Goal: Task Accomplishment & Management: Manage account settings

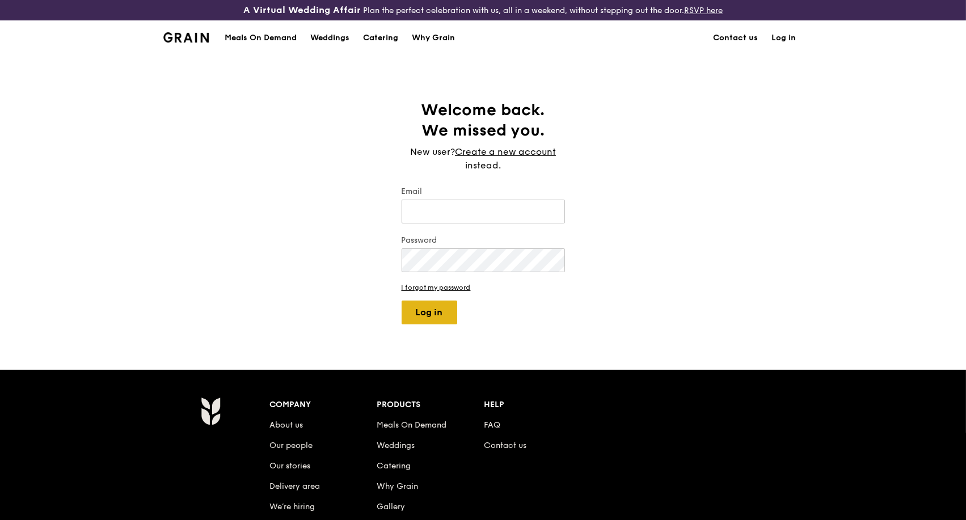
type input "kathleen@grain.com.sg"
drag, startPoint x: 430, startPoint y: 315, endPoint x: 503, endPoint y: 35, distance: 288.8
click at [431, 314] on button "Log in" at bounding box center [430, 313] width 56 height 24
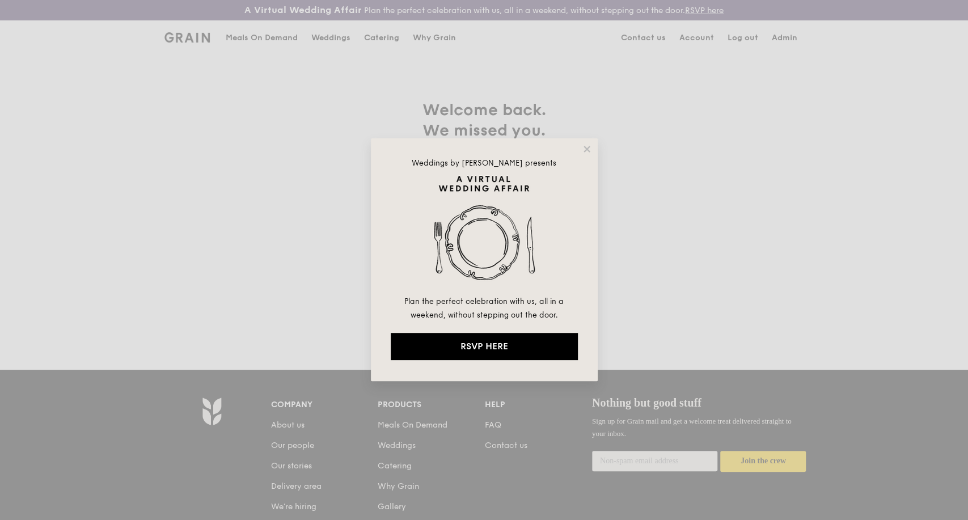
select select "100"
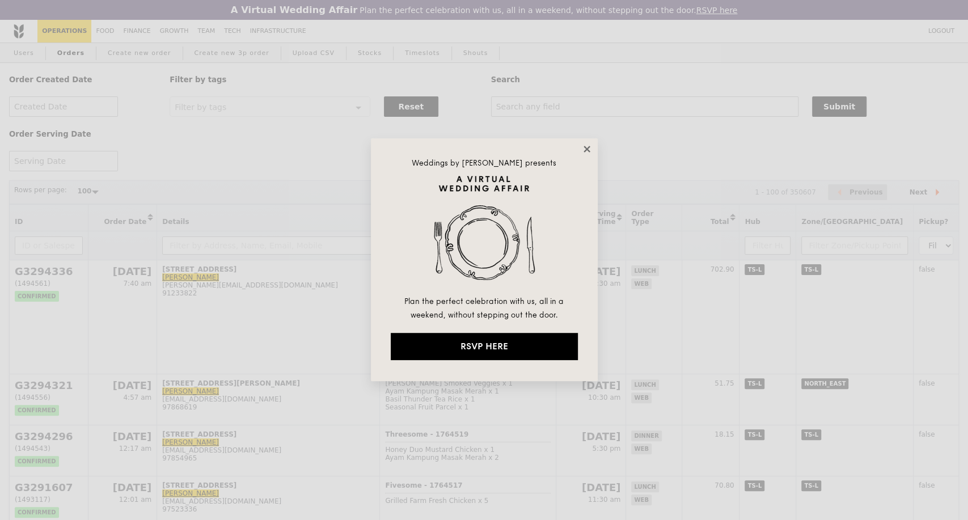
click at [585, 150] on icon at bounding box center [587, 149] width 6 height 6
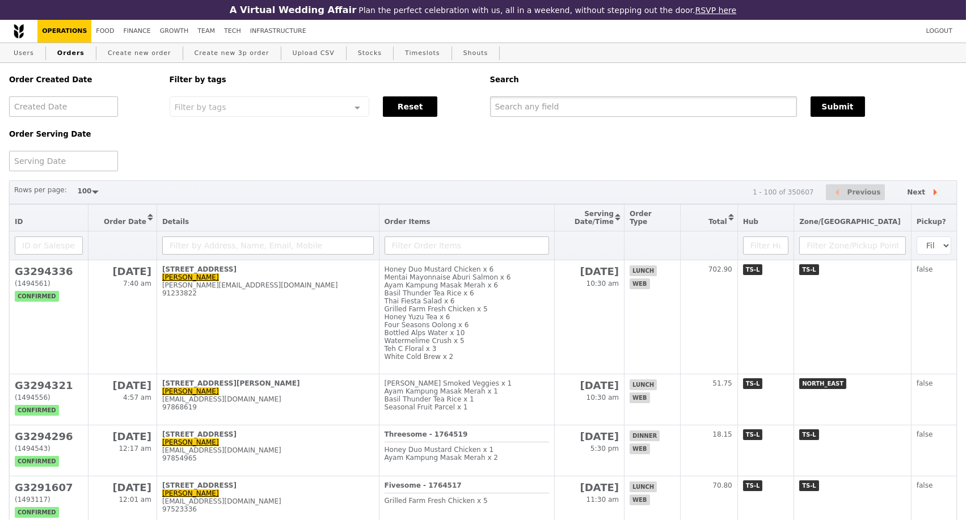
click at [572, 112] on input "text" at bounding box center [643, 106] width 307 height 20
paste input "G3293346"
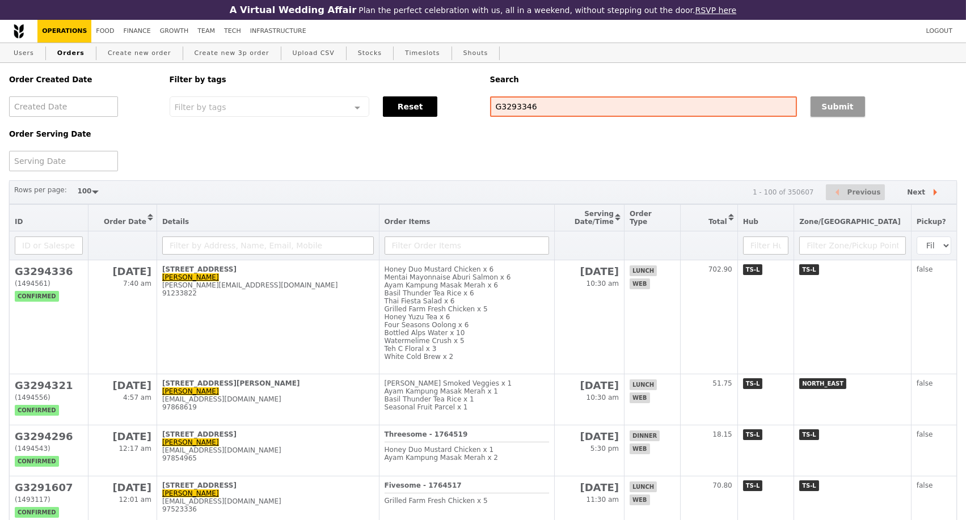
click at [825, 109] on button "Submit" at bounding box center [838, 106] width 54 height 20
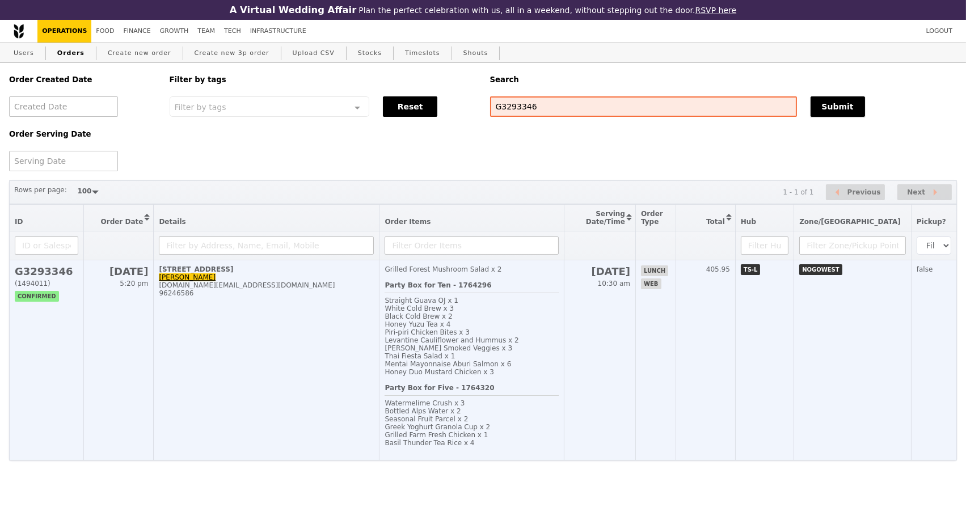
scroll to position [18, 0]
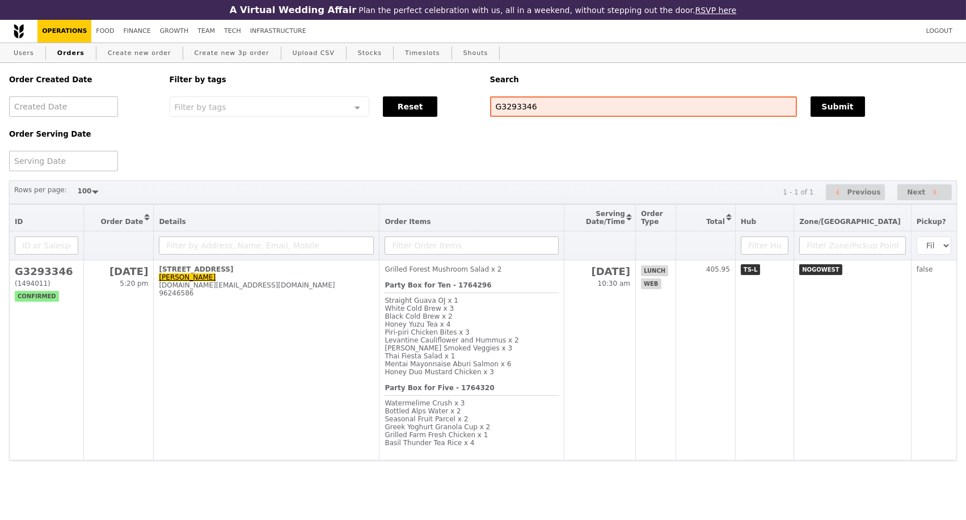
click at [207, 128] on div "Order Created Date Order Serving Date Filter by tags Filter by tags Meal_Plan W…" at bounding box center [482, 117] width 961 height 108
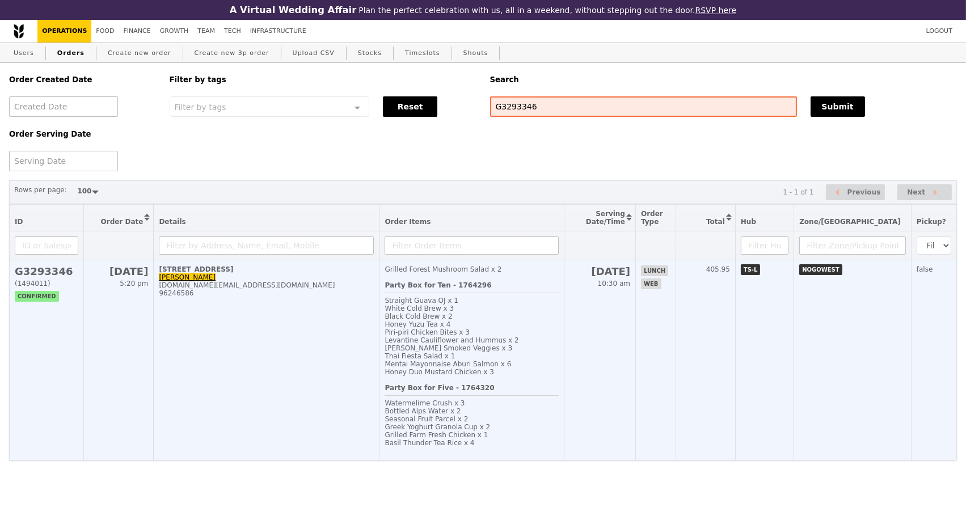
drag, startPoint x: 227, startPoint y: 324, endPoint x: 216, endPoint y: 284, distance: 41.1
click at [227, 323] on td "70 Tuas West Drive, #01-01 Noah Wang Yongjie yongjie.wang@merck.com 96246586" at bounding box center [267, 360] width 226 height 200
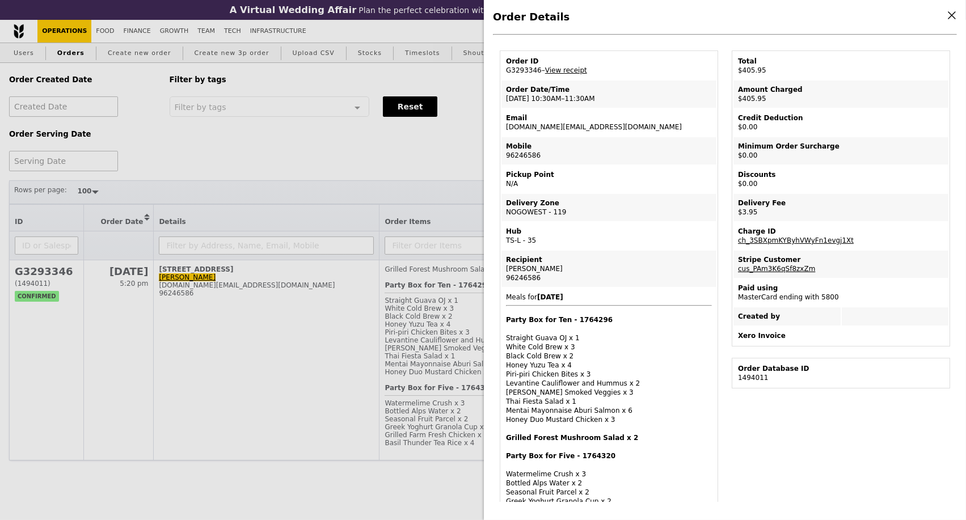
scroll to position [0, 0]
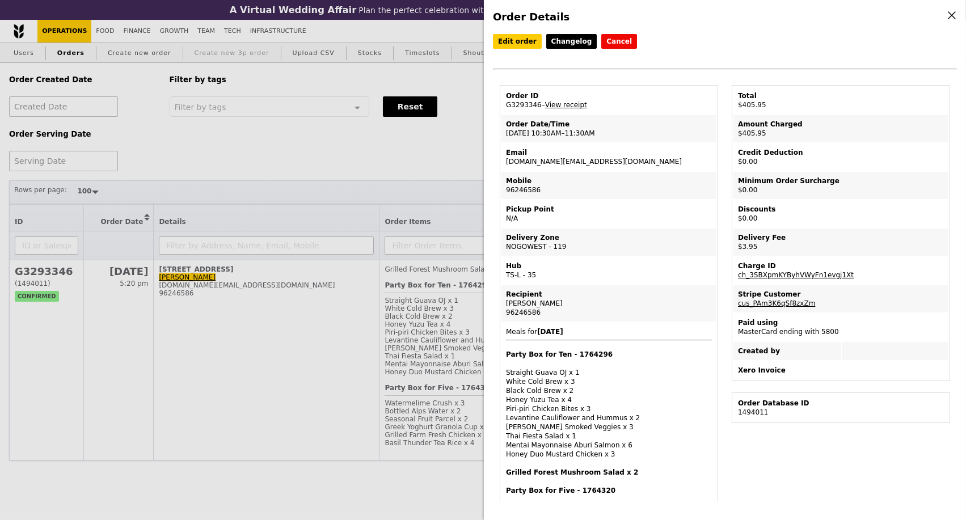
drag, startPoint x: 403, startPoint y: 145, endPoint x: 188, endPoint y: 28, distance: 244.4
click at [403, 145] on div "Order Details Edit order Changelog Cancel Order ID G3293346 – View receipt Orde…" at bounding box center [483, 260] width 966 height 520
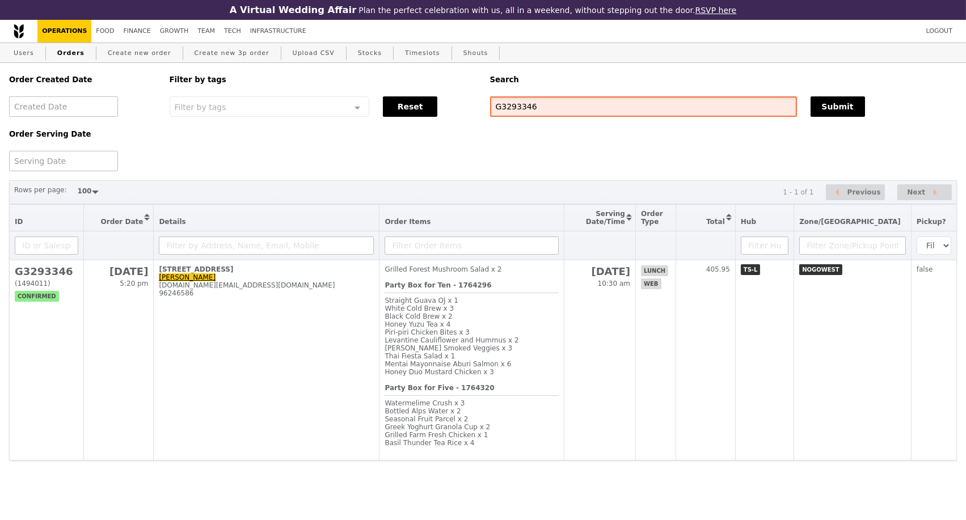
drag, startPoint x: 544, startPoint y: 91, endPoint x: 508, endPoint y: 103, distance: 37.5
click at [478, 94] on div "Order Created Date Order Serving Date Filter by tags Filter by tags Meal_Plan W…" at bounding box center [482, 117] width 961 height 108
paste input "jessie.tan@momenta.biz"
click at [820, 96] on button "Submit" at bounding box center [838, 106] width 54 height 20
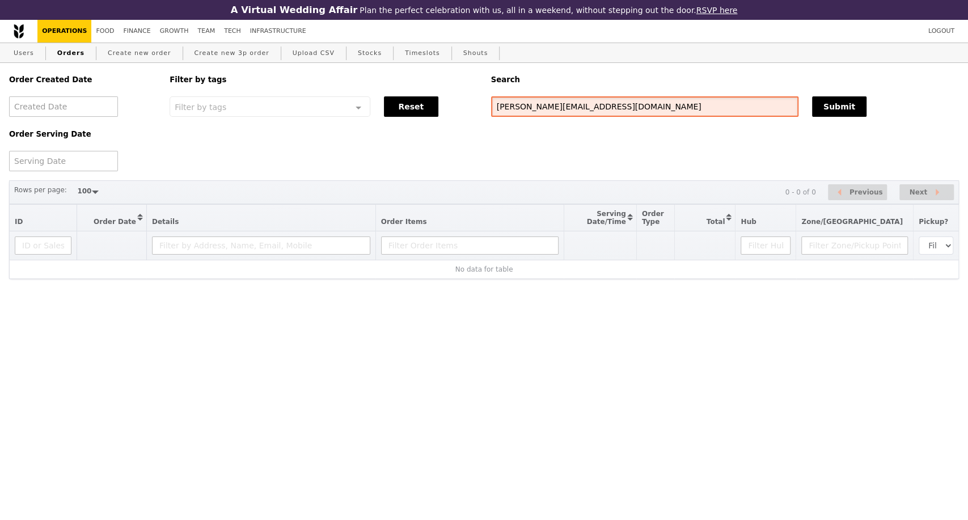
drag, startPoint x: 593, startPoint y: 109, endPoint x: 444, endPoint y: 107, distance: 149.2
click at [444, 107] on div "Order Created Date Order Serving Date Filter by tags Filter by tags Meal_Plan W…" at bounding box center [484, 117] width 964 height 108
paste input "G3293346"
type input "G3293346"
click at [835, 113] on button "Submit" at bounding box center [839, 106] width 54 height 20
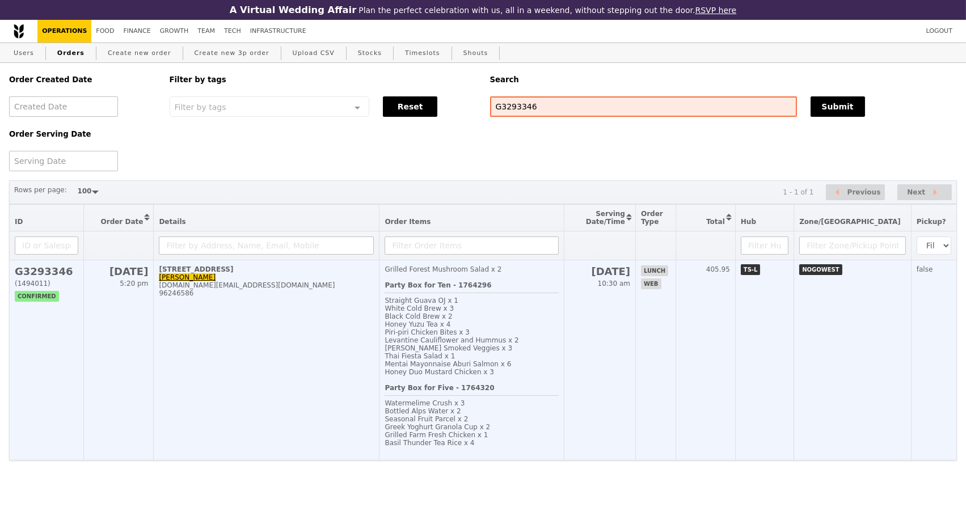
click at [293, 357] on td "70 Tuas West Drive, #01-01 Noah Wang Yongjie yongjie.wang@merck.com 96246586" at bounding box center [267, 360] width 226 height 200
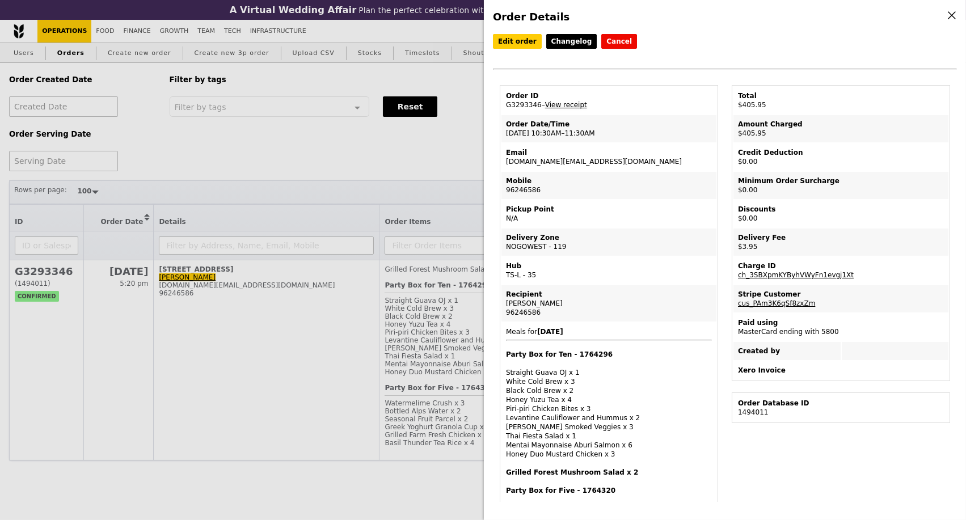
click at [558, 109] on link "View receipt" at bounding box center [566, 105] width 42 height 8
drag, startPoint x: 521, startPoint y: 43, endPoint x: 519, endPoint y: 57, distance: 14.4
click at [521, 43] on link "Edit order" at bounding box center [517, 41] width 49 height 15
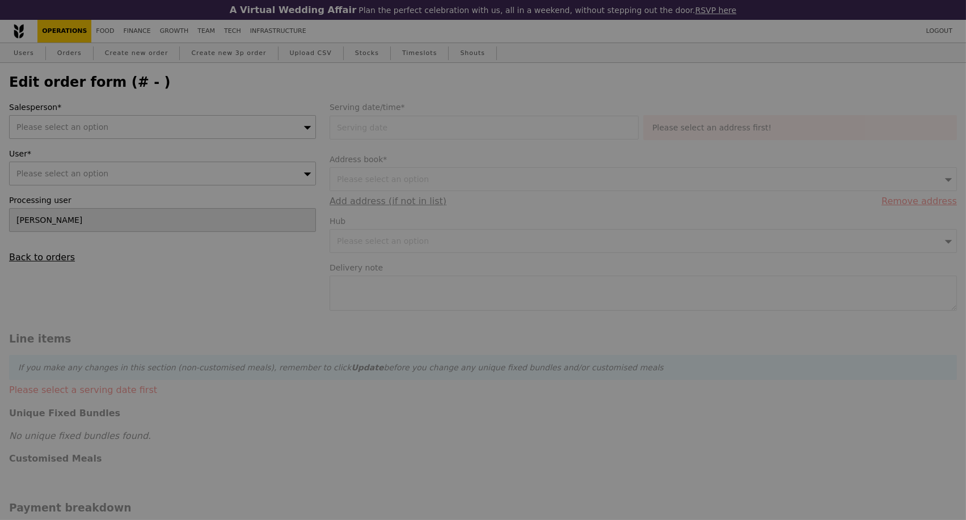
type input "30 Sep 2025"
type textarea "please deliver to Gate outside 70 Tuas west drive. Call me when arrive i will p…"
type input "Loading..."
type input "402.00"
type input "2.71"
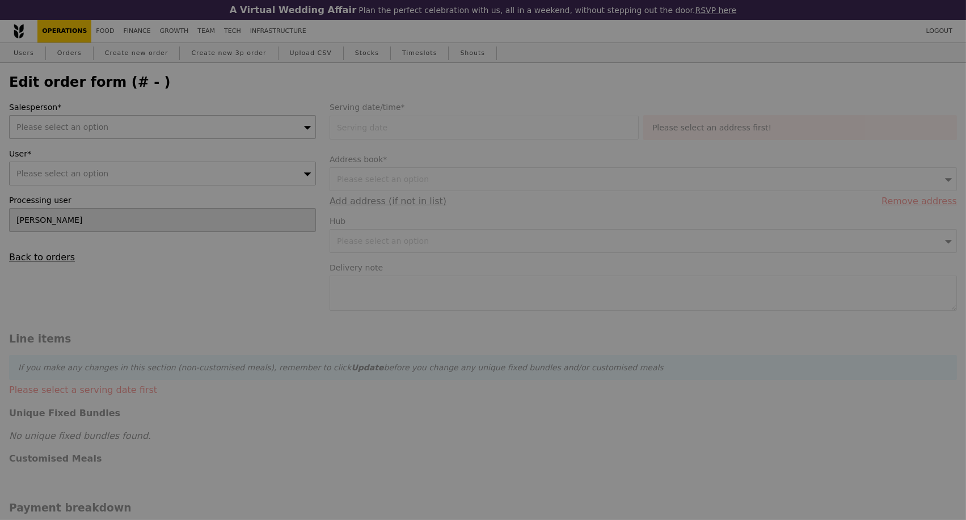
type input "2.95"
type input "404.95"
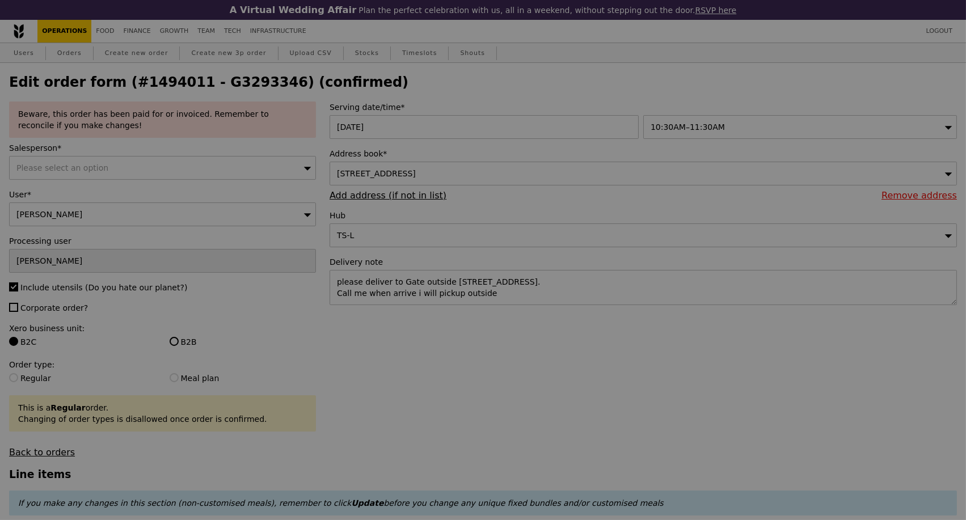
type input "94"
type input "Update"
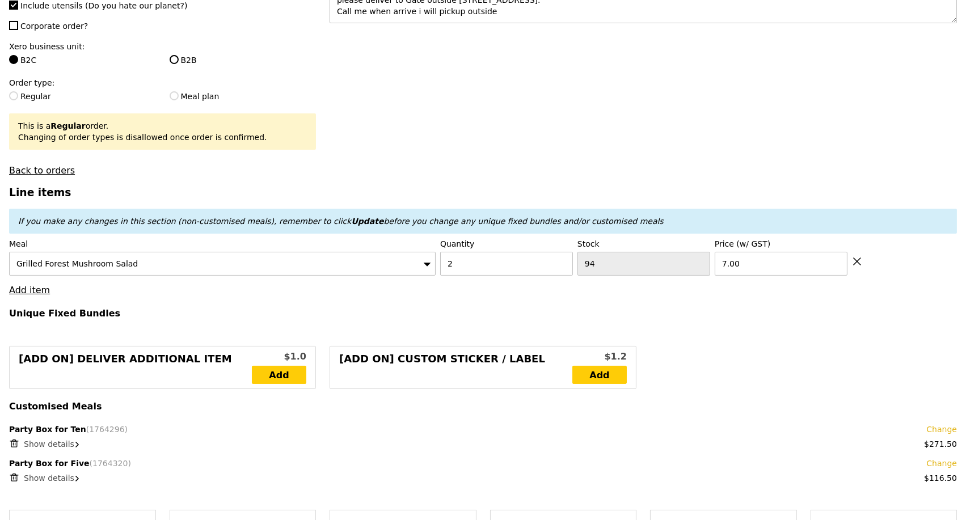
scroll to position [378, 0]
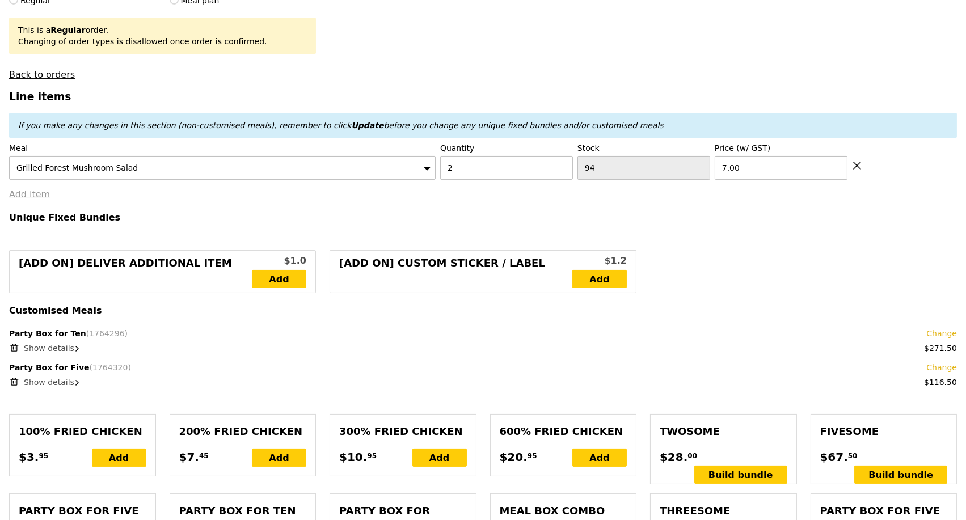
click at [31, 200] on link "Add item" at bounding box center [29, 194] width 41 height 11
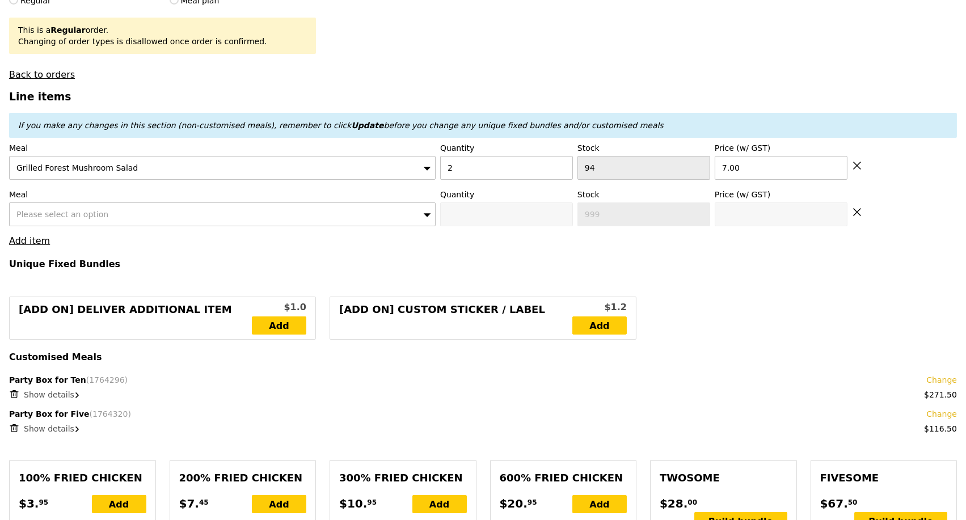
click at [166, 216] on div "Please select an option" at bounding box center [222, 214] width 427 height 24
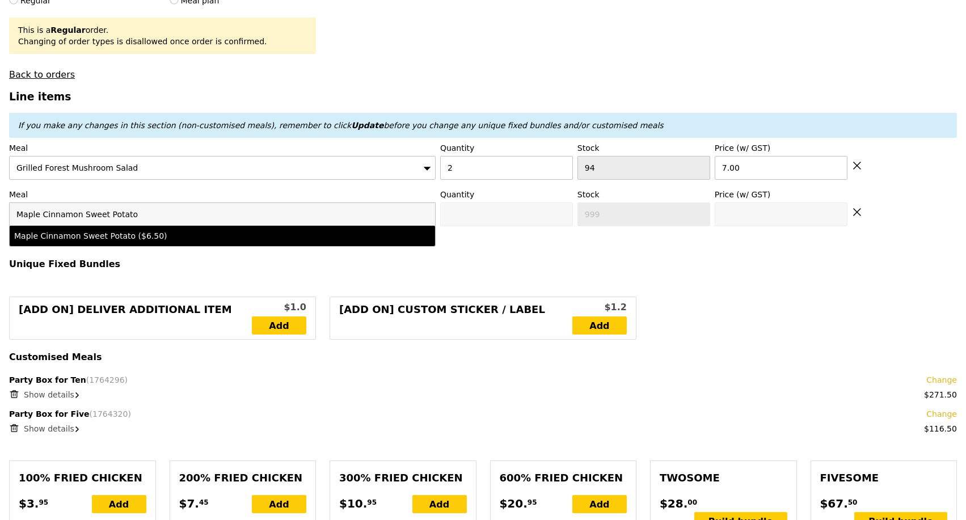
type input "Maple Cinnamon Sweet Potato"
click at [160, 241] on div "Maple Cinnamon Sweet Potato ($6.50)" at bounding box center [170, 235] width 312 height 11
type input "0"
type input "98"
type input "6.5"
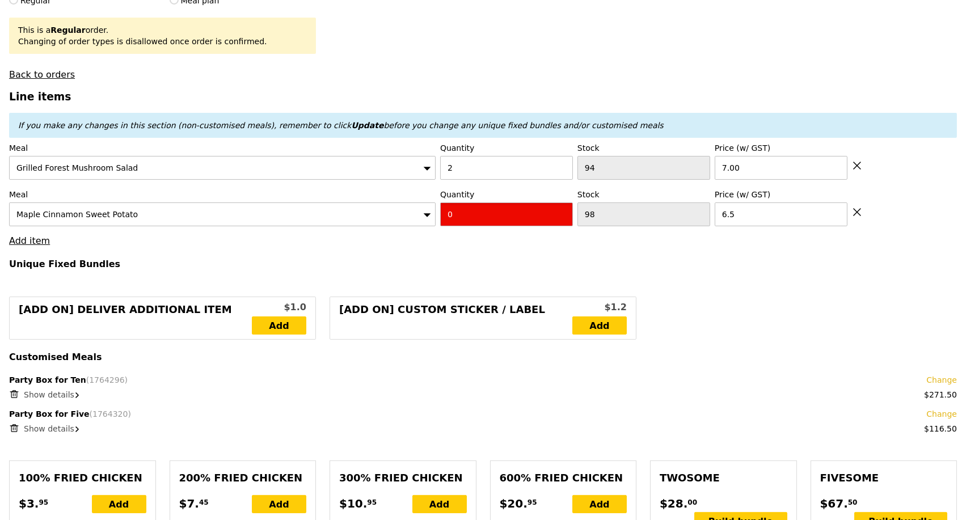
click at [490, 225] on input "0" at bounding box center [506, 214] width 133 height 24
type input "1"
type input "Loading..."
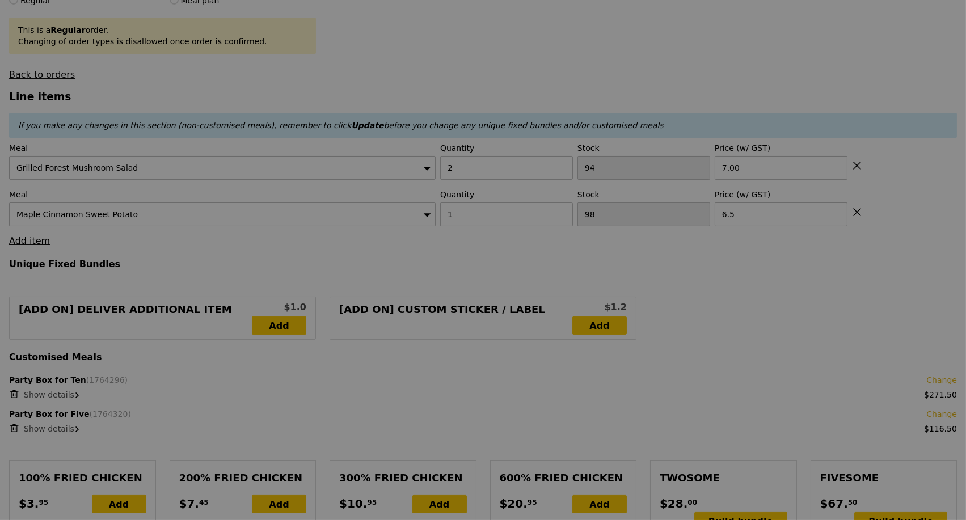
type input "0.00"
type input "12.84"
type input "14.00"
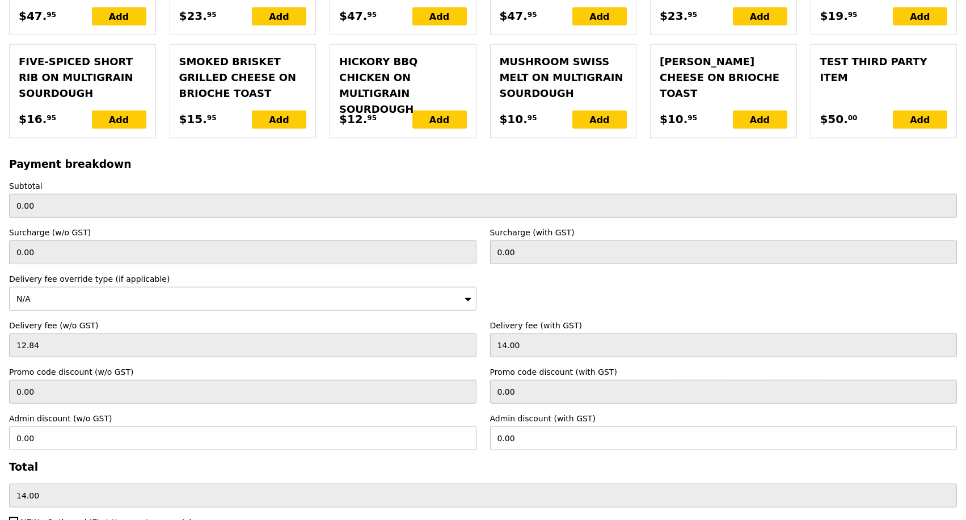
scroll to position [2746, 0]
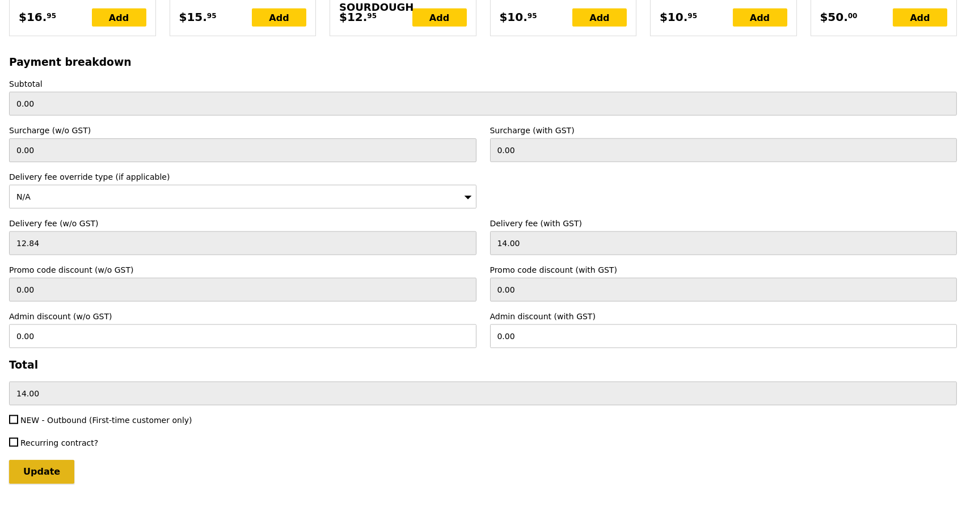
click at [47, 460] on input "Update" at bounding box center [41, 472] width 65 height 24
type input "Loading..."
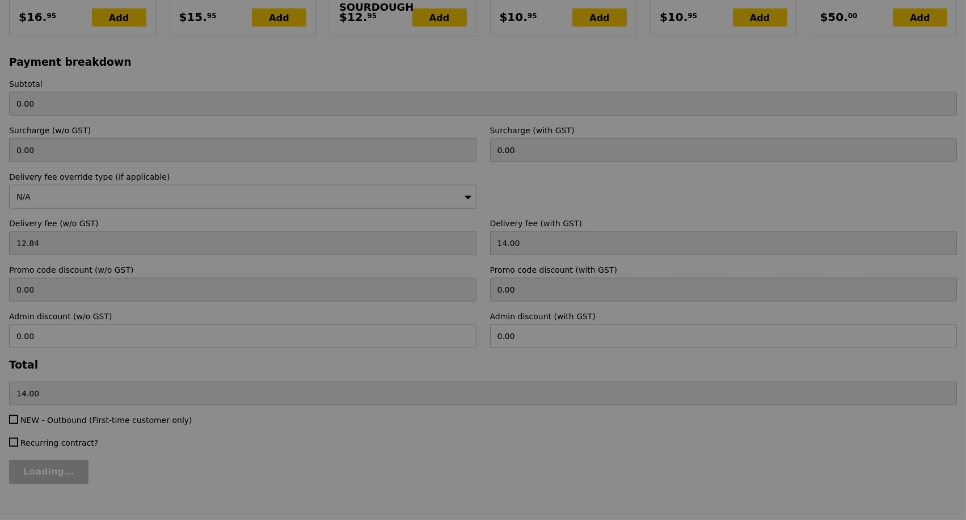
type input "408.50"
type input "2.71"
type input "2.95"
type input "411.45"
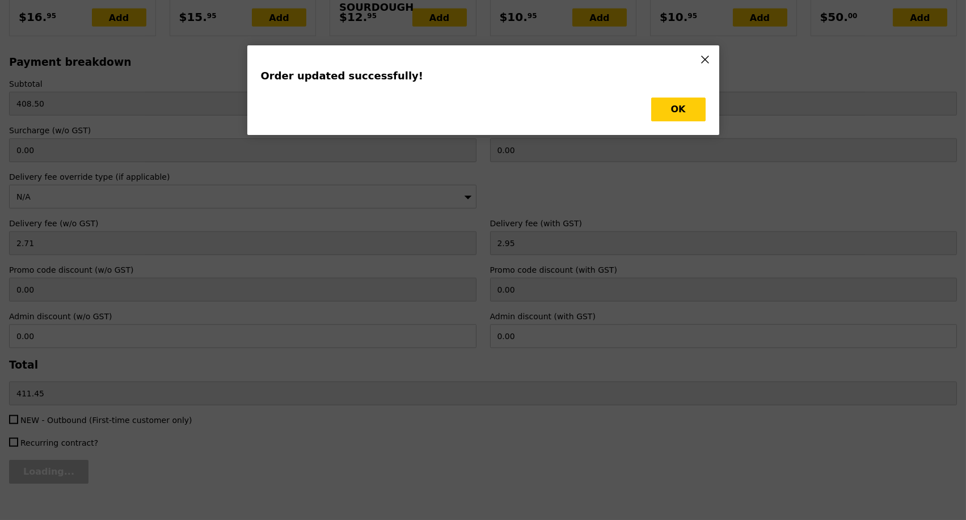
scroll to position [0, 0]
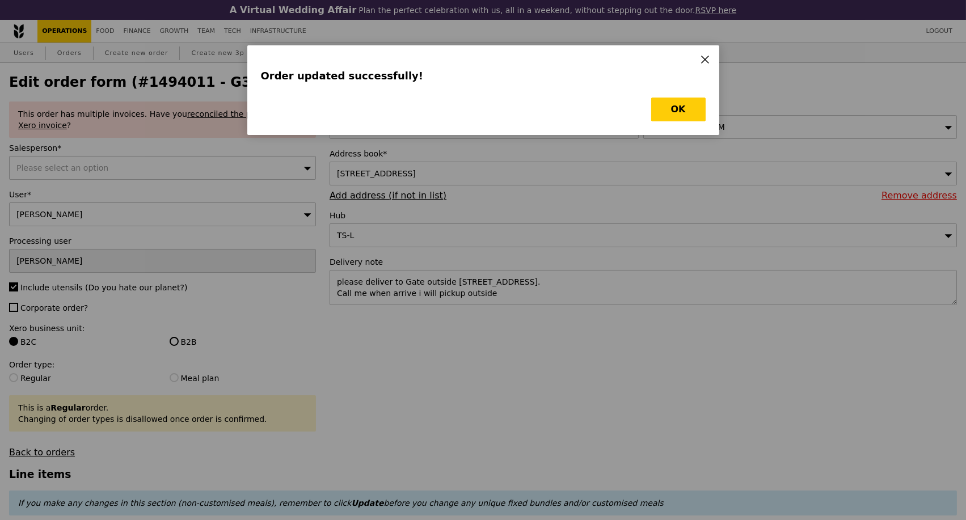
type input "Update"
type input "97"
click at [666, 106] on button "OK" at bounding box center [678, 110] width 54 height 24
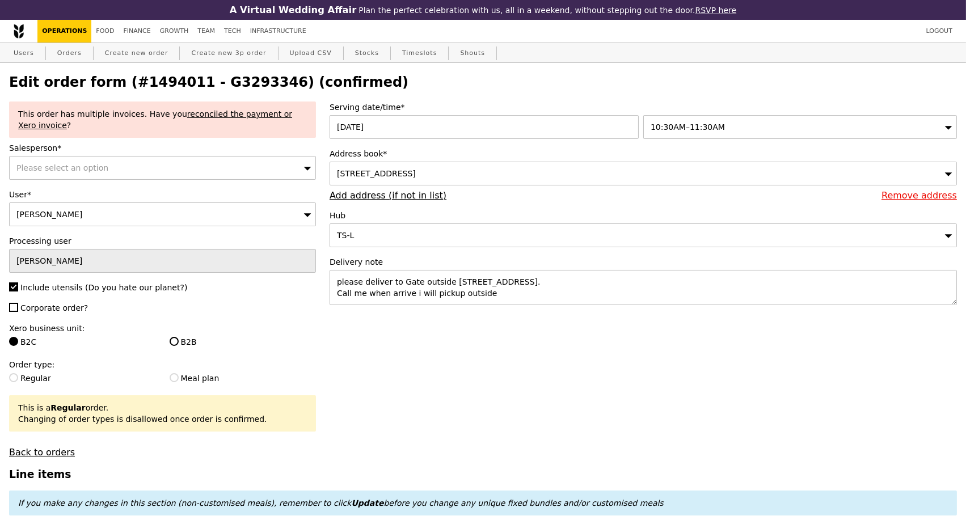
click at [238, 87] on h2 "Edit order form (#1494011 - G3293346) (confirmed)" at bounding box center [483, 82] width 948 height 16
click at [238, 86] on h2 "Edit order form (#1494011 - G3293346) (confirmed)" at bounding box center [483, 82] width 948 height 16
copy h2 "G3293346"
click at [65, 56] on link "Orders" at bounding box center [69, 53] width 33 height 20
select select "100"
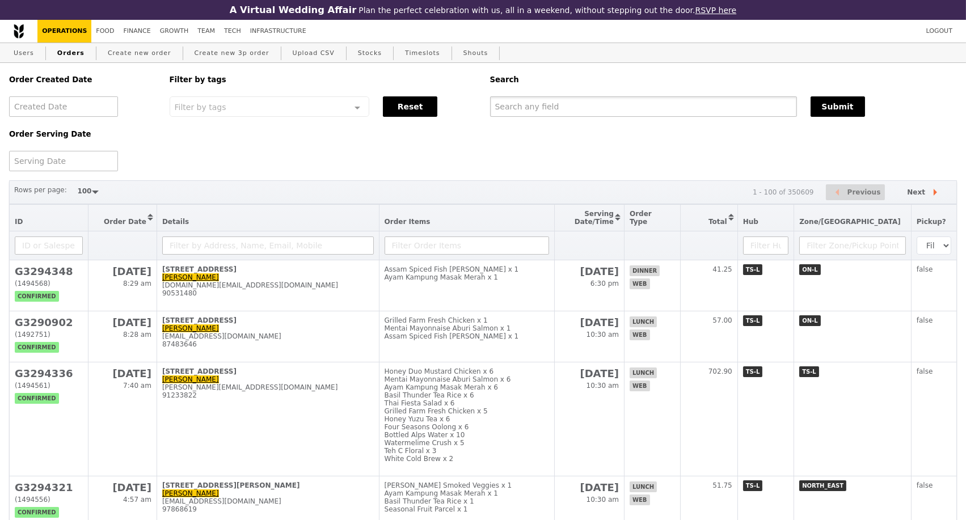
click at [622, 112] on input "text" at bounding box center [643, 106] width 307 height 20
paste input "G3293346"
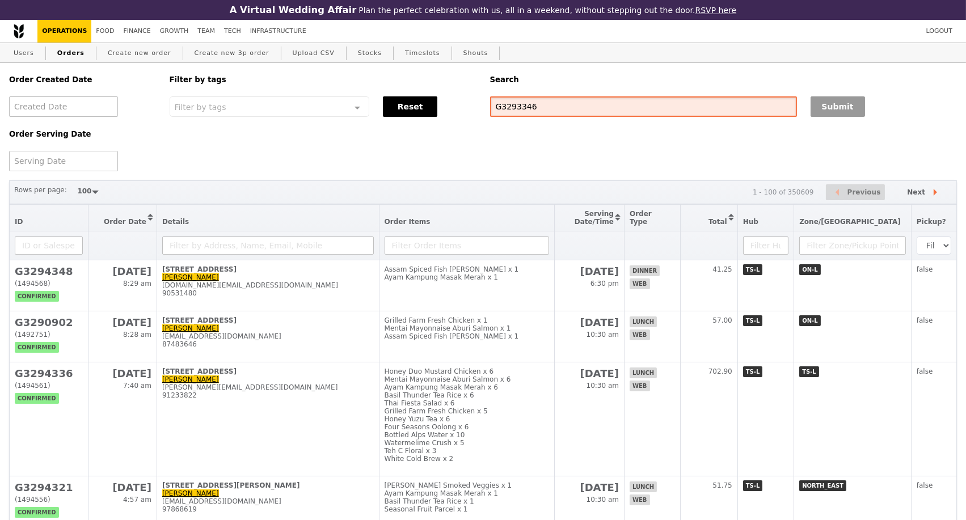
type input "G3293346"
click at [831, 110] on button "Submit" at bounding box center [838, 106] width 54 height 20
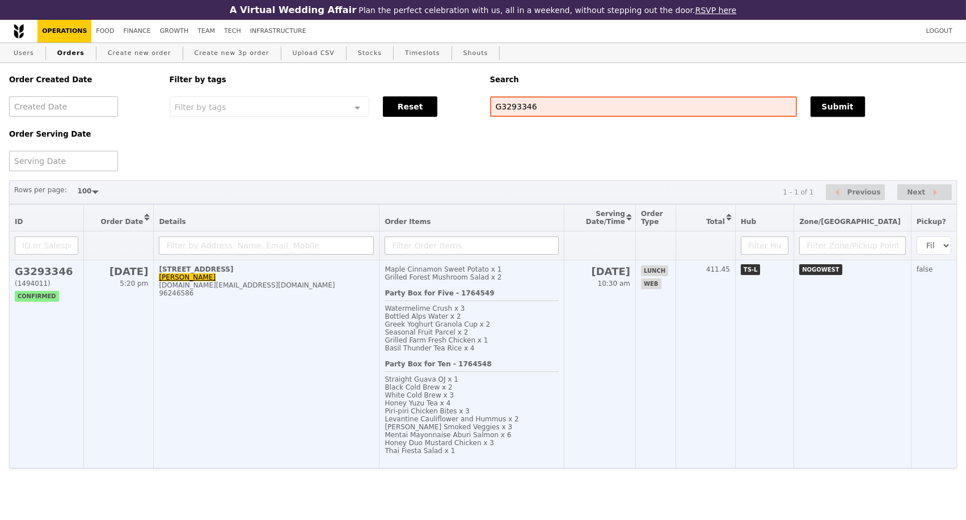
scroll to position [27, 0]
click at [342, 344] on td "70 Tuas West Drive, #01-01 Noah Wang Yongjie yongjie.wang@msd.com 96246586" at bounding box center [267, 364] width 226 height 208
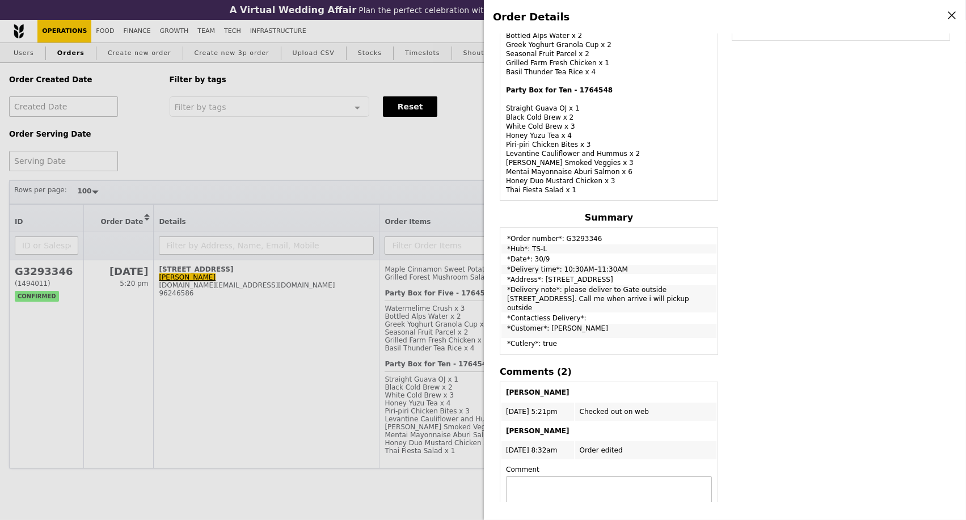
scroll to position [448, 0]
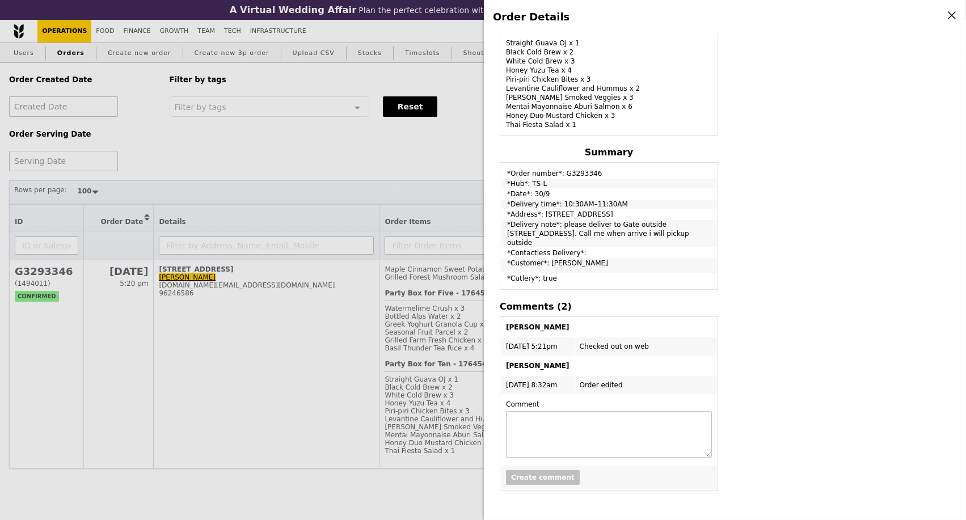
click at [383, 131] on div "Order Details Edit order Changelog Cancel Order ID G3293346 – View receipt Orde…" at bounding box center [483, 260] width 966 height 520
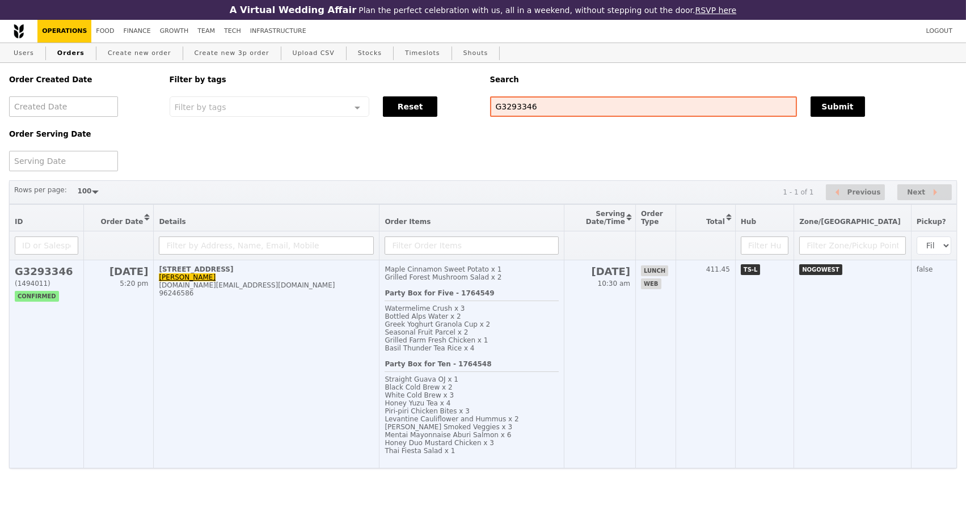
scroll to position [0, 0]
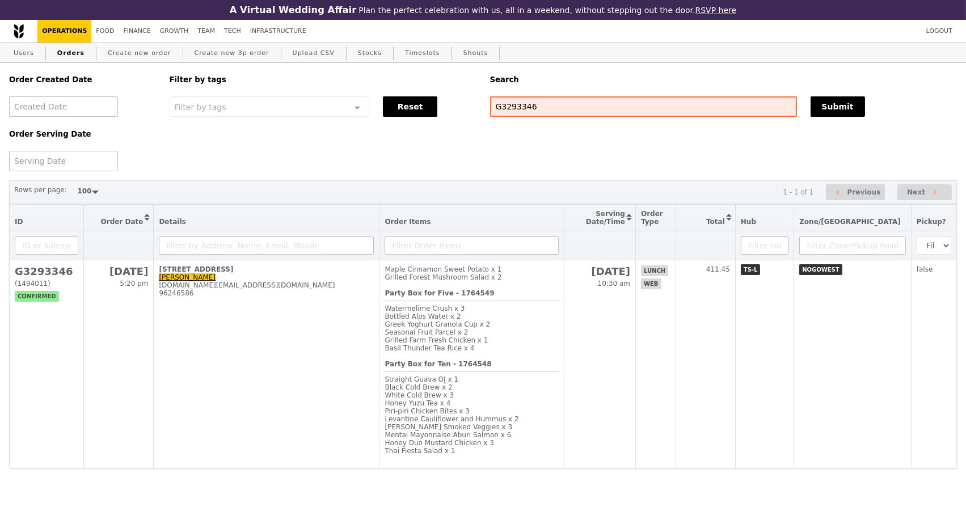
click at [512, 143] on div "Order Created Date Order Serving Date Filter by tags Filter by tags Meal_Plan W…" at bounding box center [482, 117] width 961 height 108
click at [517, 115] on input "G3293346" at bounding box center [643, 106] width 307 height 20
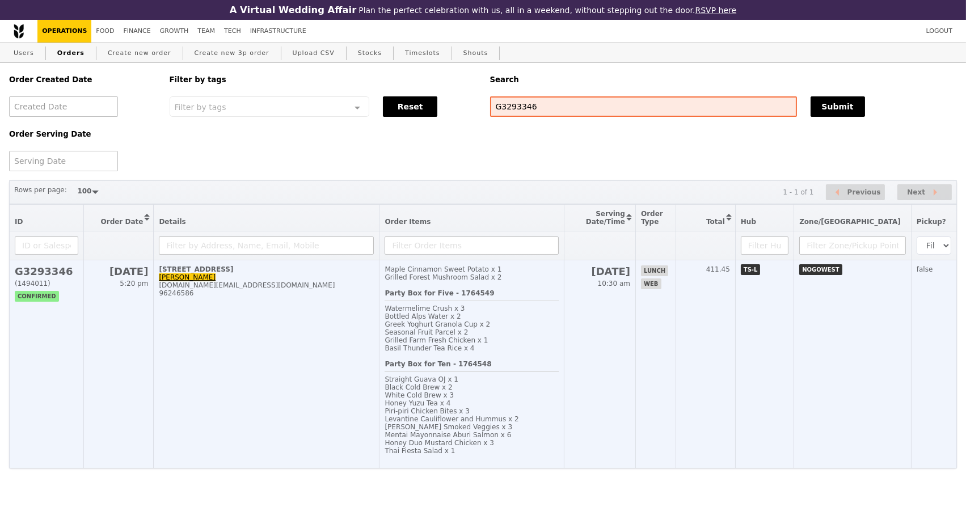
click at [200, 363] on td "70 Tuas West Drive, #01-01 Noah Wang Yongjie yongjie.wang@msd.com 96246586" at bounding box center [267, 364] width 226 height 208
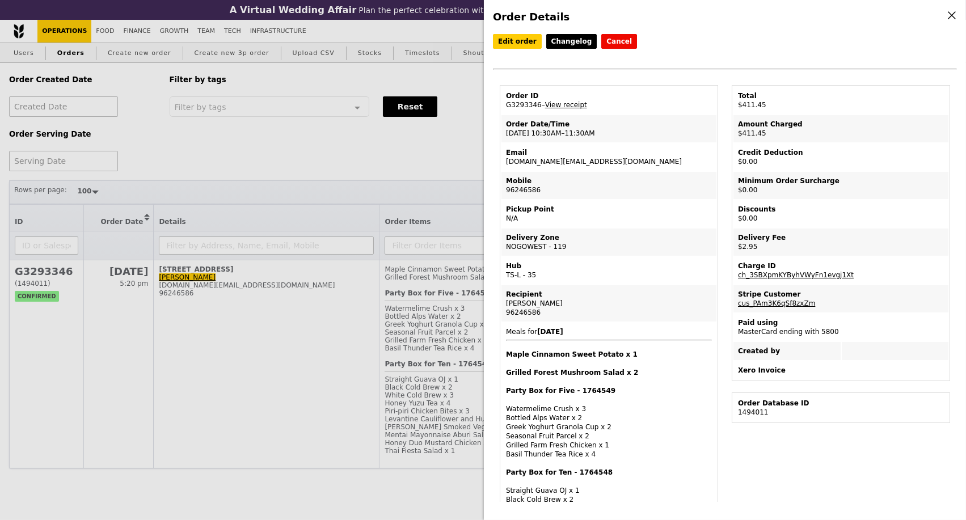
drag, startPoint x: 584, startPoint y: 163, endPoint x: 504, endPoint y: 168, distance: 80.1
click at [504, 168] on td "Email yongjie.wang@msd.com" at bounding box center [608, 156] width 215 height 27
copy td "yongjie.wang@msd.com"
drag, startPoint x: 568, startPoint y: 303, endPoint x: 509, endPoint y: 305, distance: 59.0
click at [508, 307] on div "Noah Wang Yongjie" at bounding box center [609, 303] width 206 height 9
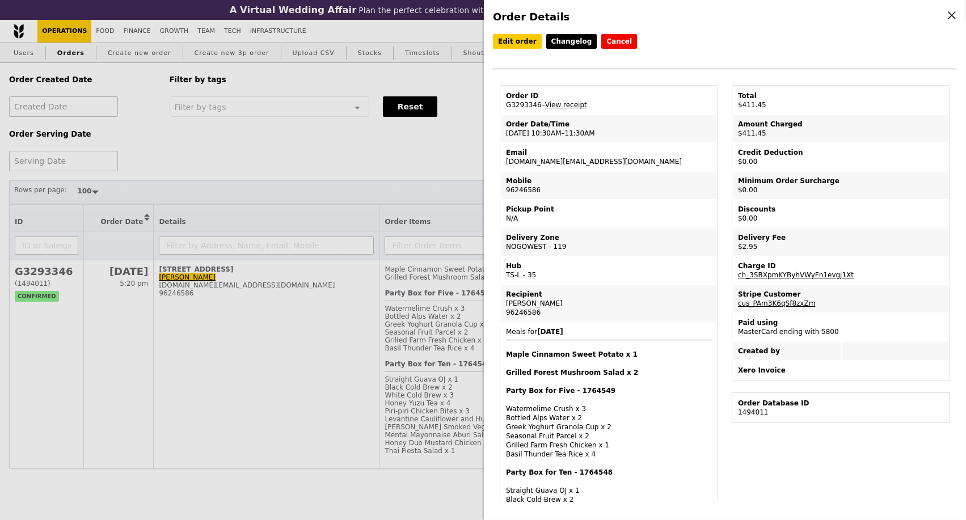
copy div "Noah Wang Yongjie"
click at [523, 192] on td "Mobile 96246586" at bounding box center [608, 185] width 215 height 27
copy td "96246586"
click at [590, 161] on td "Email yongjie.wang@msd.com" at bounding box center [608, 156] width 215 height 27
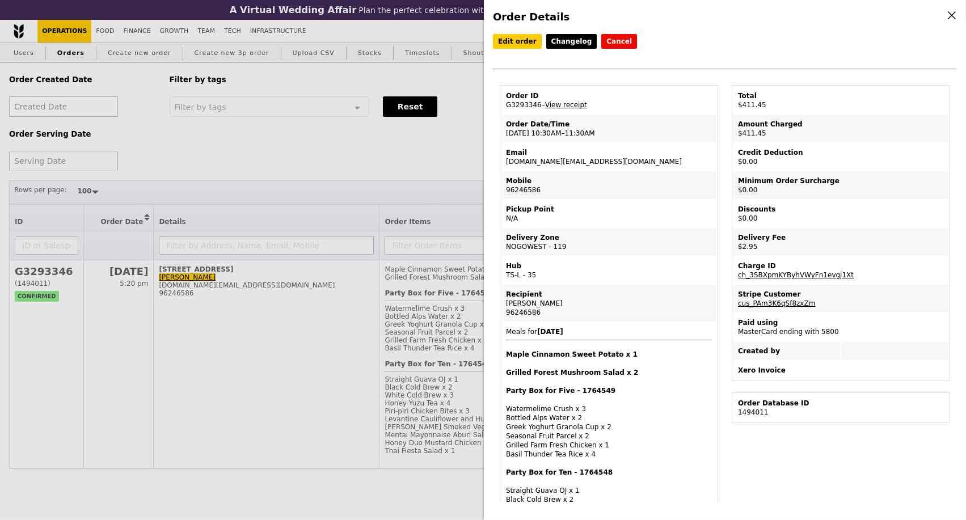
drag, startPoint x: 565, startPoint y: 306, endPoint x: 576, endPoint y: 208, distance: 99.3
click at [504, 307] on td "Recipient Noah Wang Yongjie 96246586" at bounding box center [608, 303] width 215 height 36
copy div "Noah Wang Yongjie"
drag, startPoint x: 504, startPoint y: 353, endPoint x: 603, endPoint y: 355, distance: 99.3
click at [603, 355] on td "Meals for 2025-9-30 Maple Cinnamon Sweet Potato x 1 Grilled Forest Mushroom Sal…" at bounding box center [608, 452] width 215 height 259
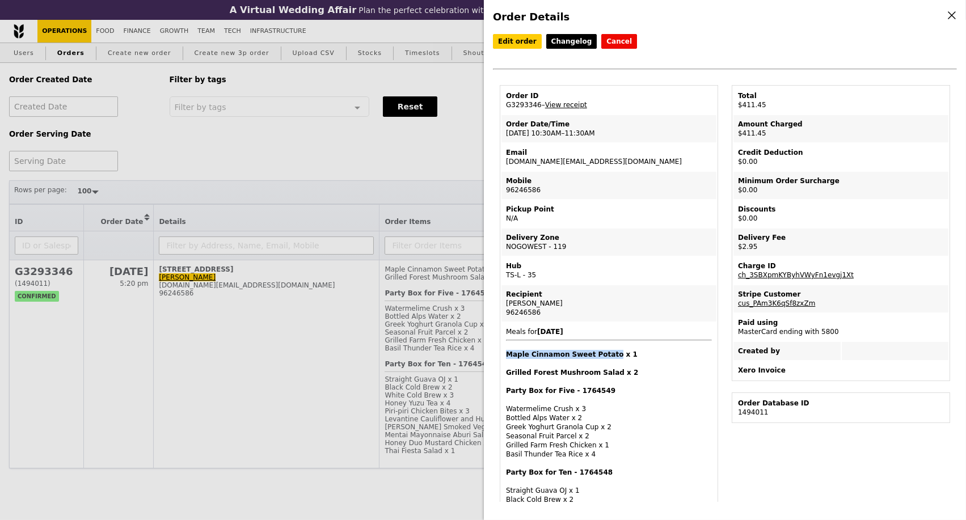
copy h4 "Maple Cinnamon Sweet Potato"
click at [574, 108] on link "View receipt" at bounding box center [566, 105] width 42 height 8
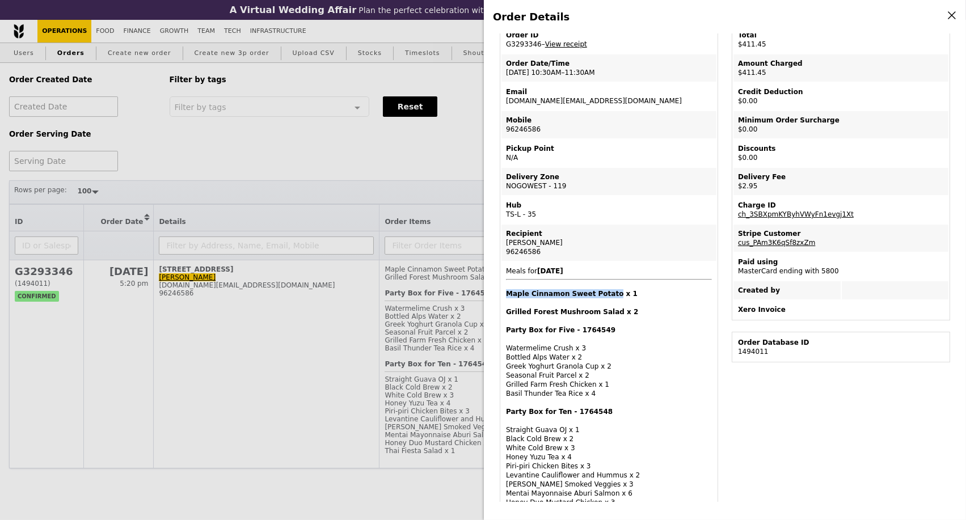
scroll to position [189, 0]
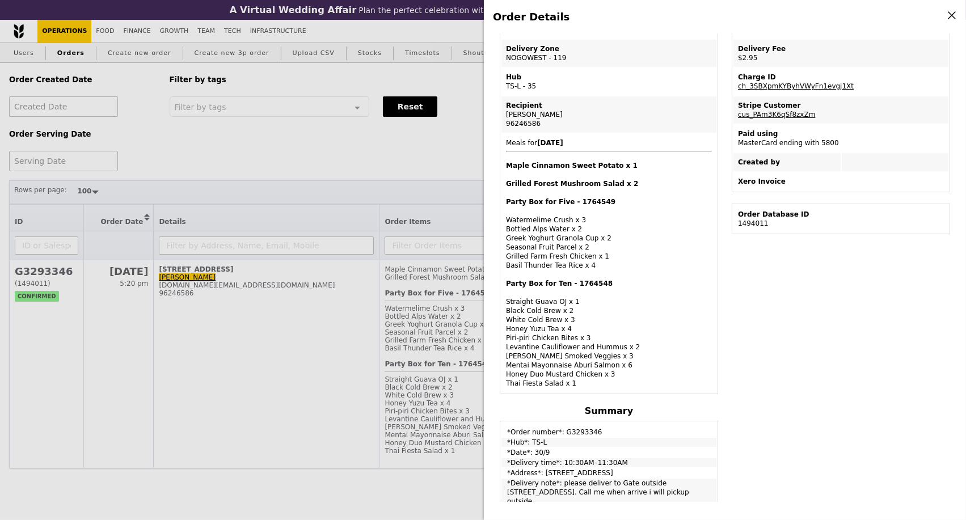
click at [403, 159] on div "Order Details Edit order Changelog Cancel Order ID G3293346 – View receipt Orde…" at bounding box center [483, 260] width 966 height 520
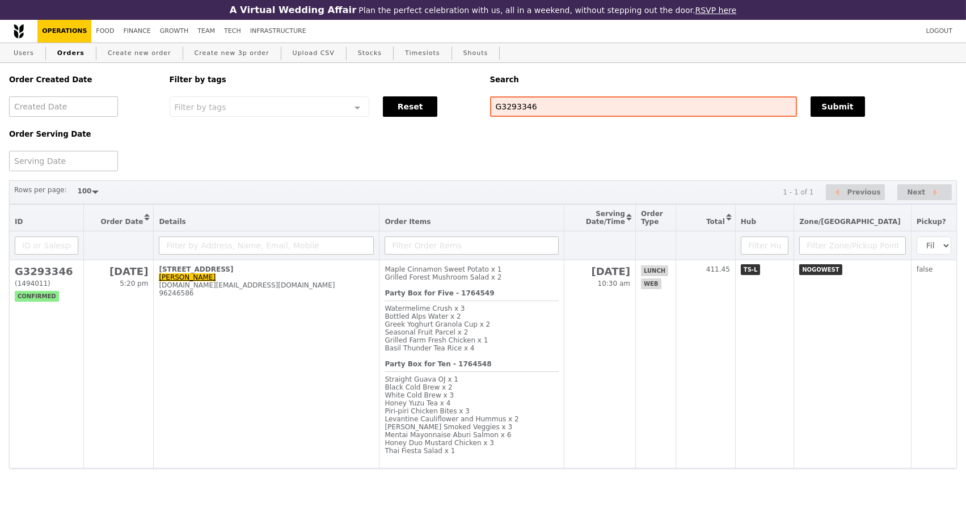
scroll to position [254, 0]
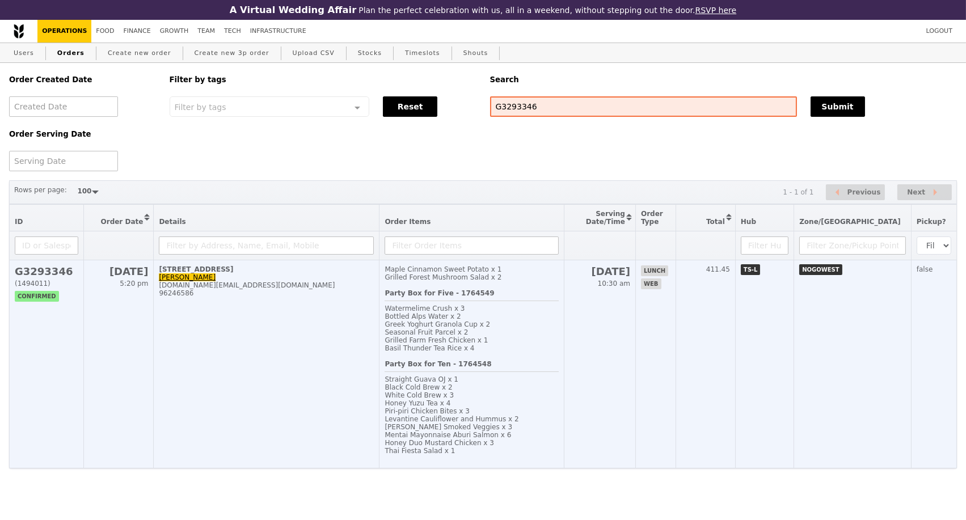
click at [276, 335] on td "70 Tuas West Drive, #01-01 Noah Wang Yongjie yongjie.wang@msd.com 96246586" at bounding box center [267, 364] width 226 height 208
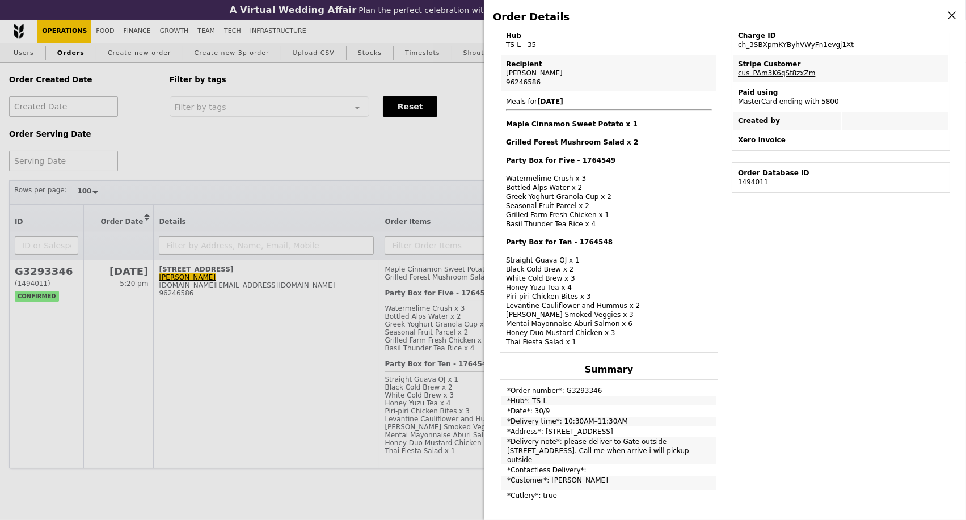
scroll to position [252, 0]
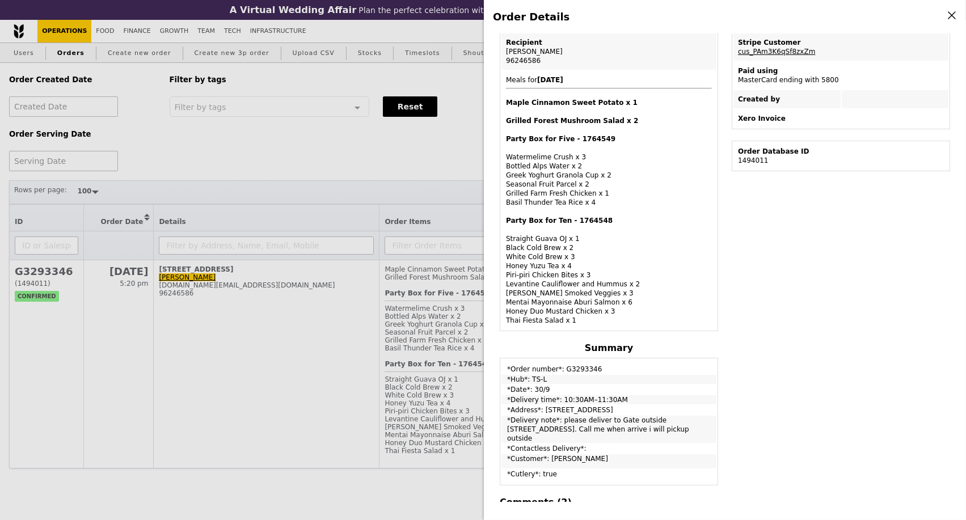
click at [267, 163] on div "Order Details Edit order Changelog Cancel Order ID G3293346 – View receipt Orde…" at bounding box center [483, 260] width 966 height 520
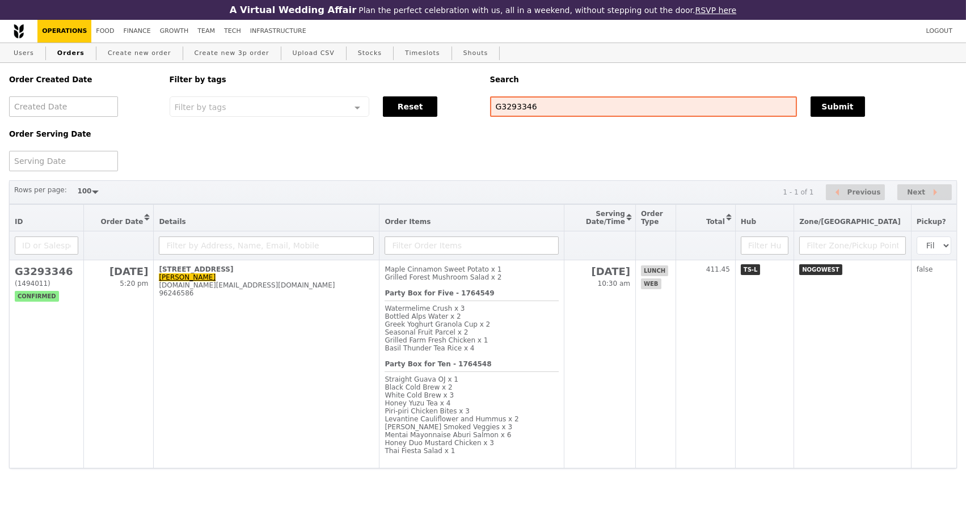
scroll to position [318, 0]
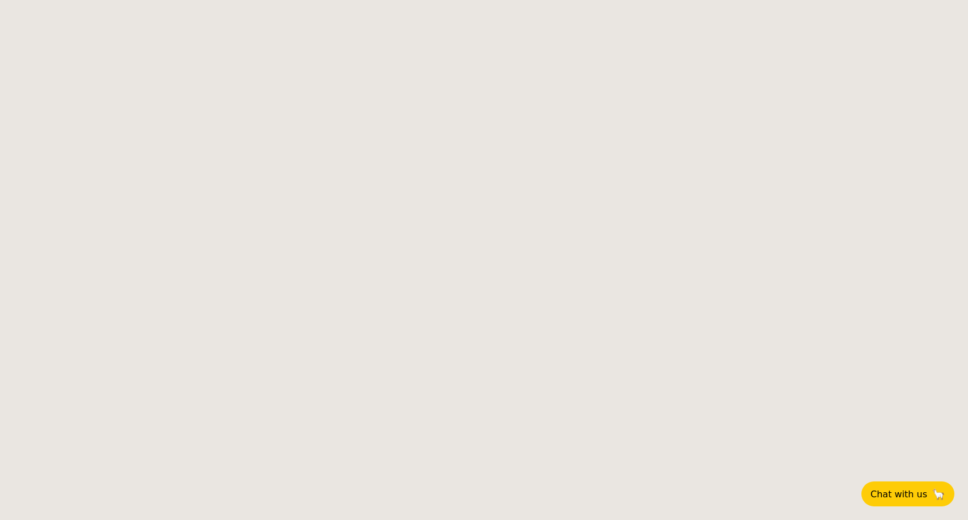
select select
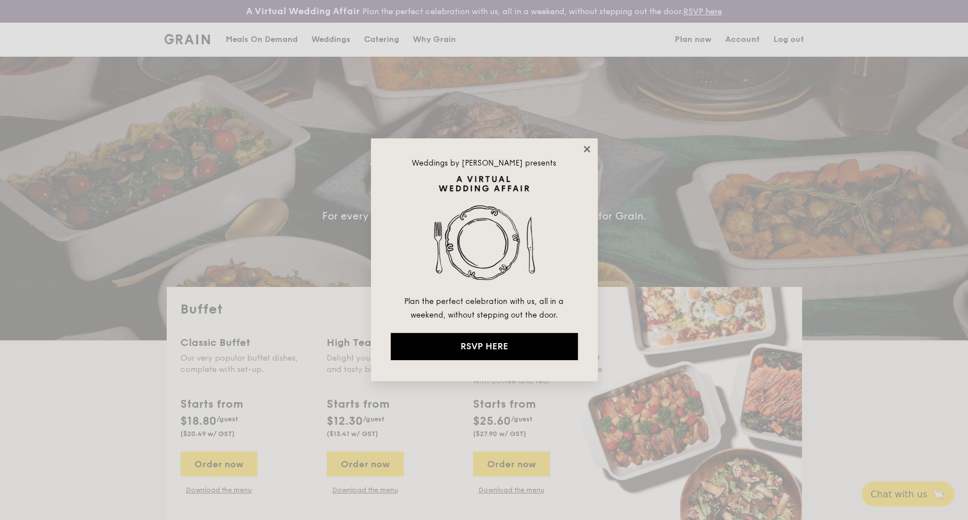
click at [588, 145] on icon at bounding box center [587, 149] width 10 height 10
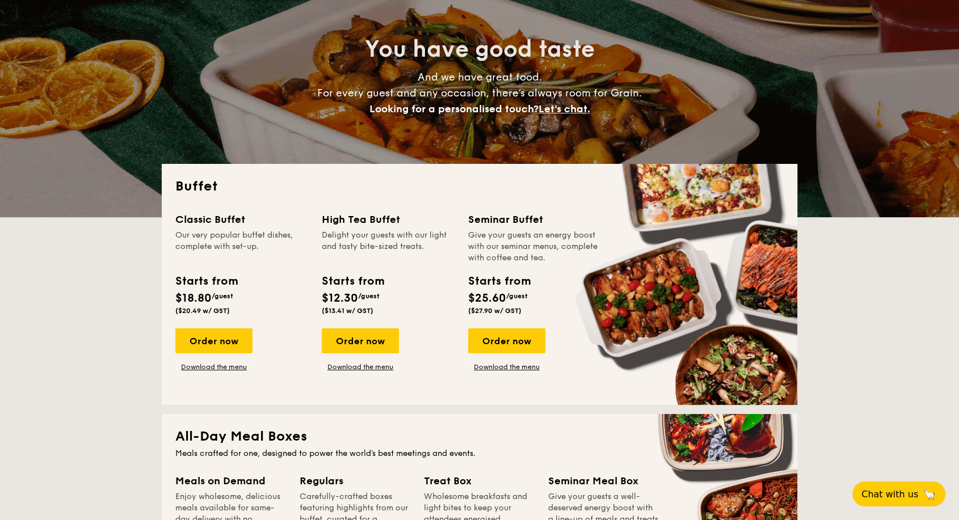
scroll to position [126, 0]
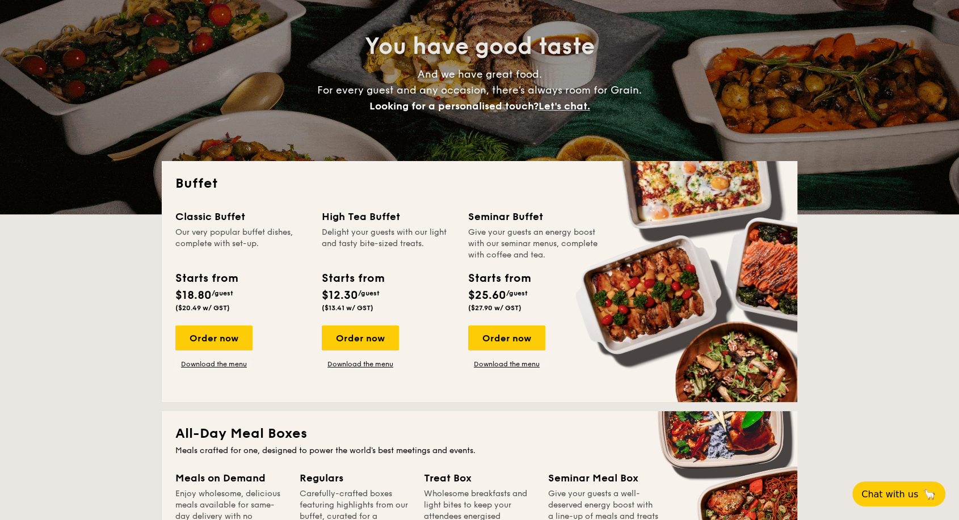
drag, startPoint x: 222, startPoint y: 364, endPoint x: 219, endPoint y: 356, distance: 8.6
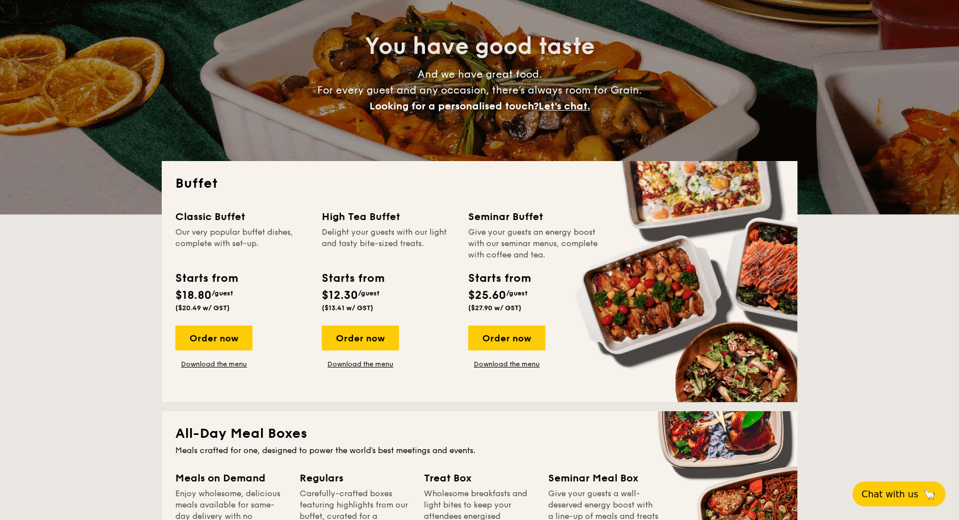
click at [222, 364] on link "Download the menu" at bounding box center [213, 364] width 77 height 9
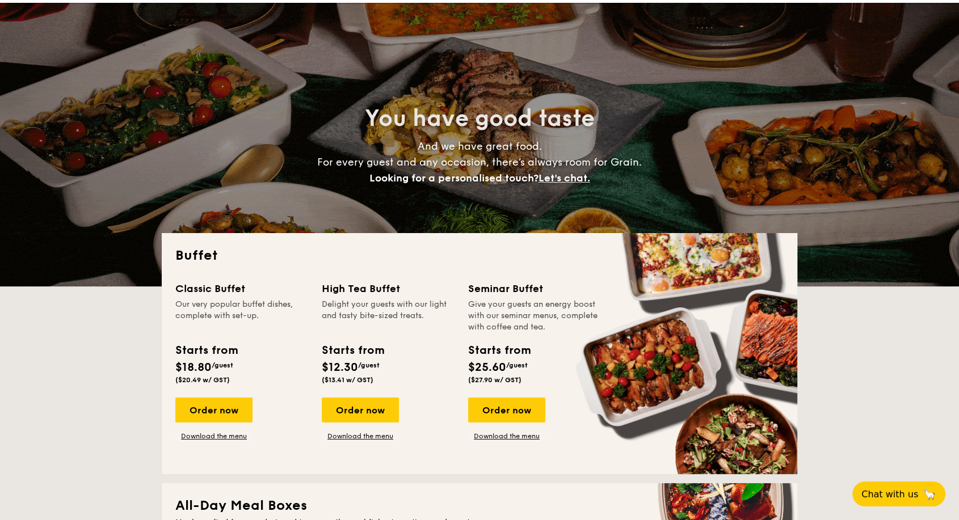
scroll to position [0, 0]
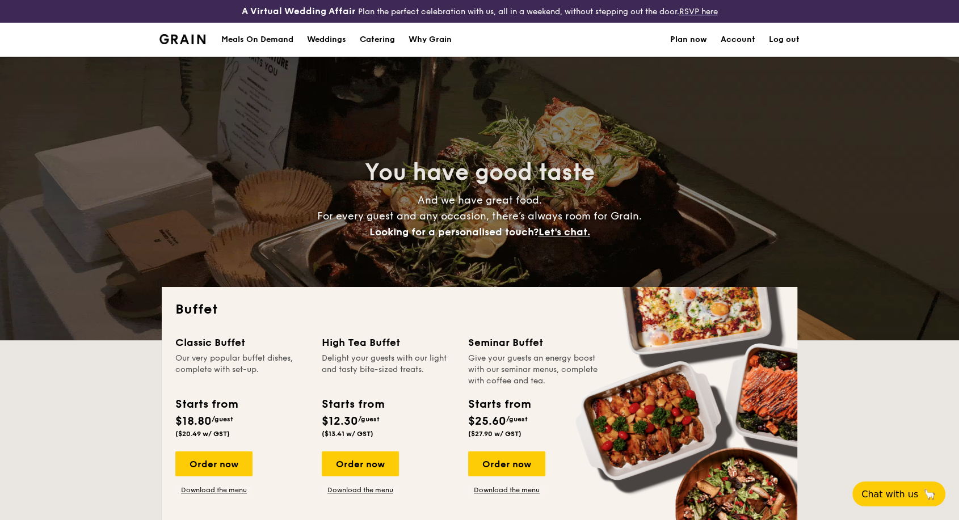
click at [258, 39] on div "Meals On Demand" at bounding box center [257, 40] width 72 height 34
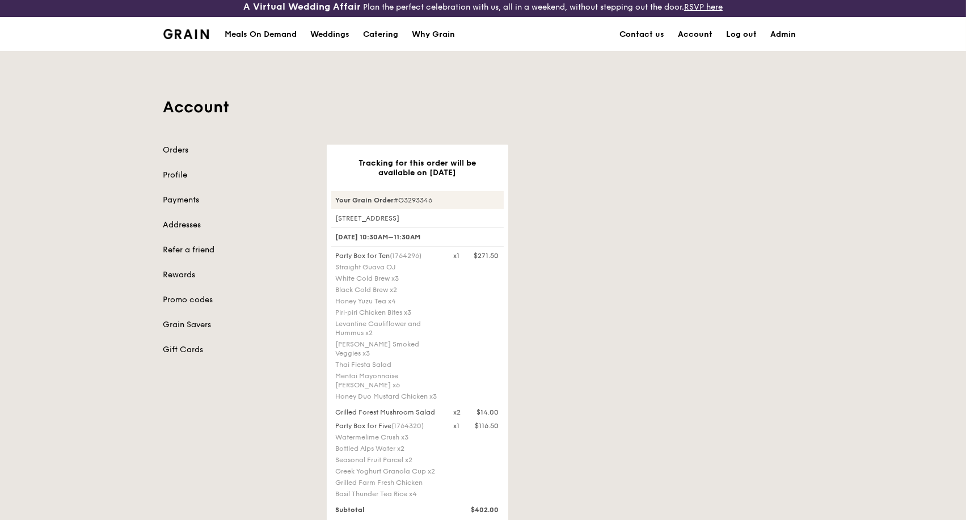
scroll to position [315, 0]
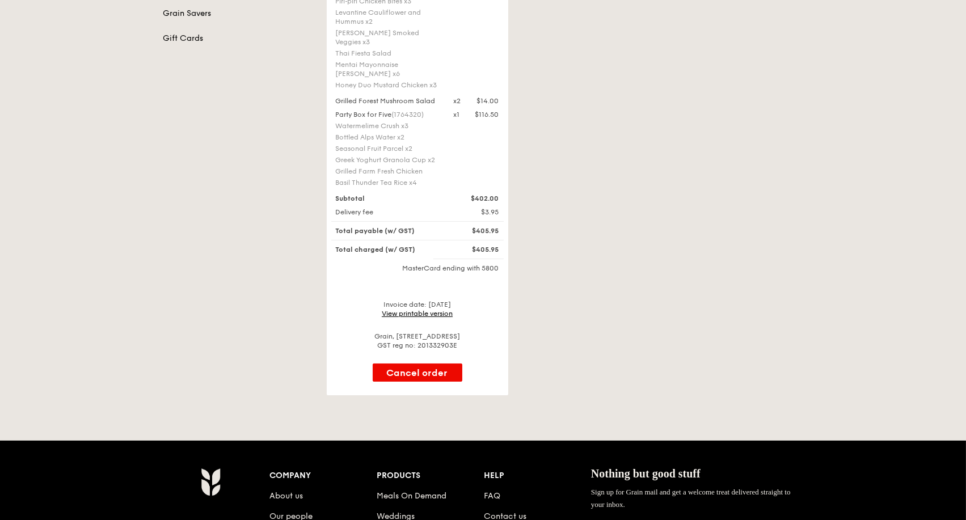
click at [432, 310] on link "View printable version" at bounding box center [417, 314] width 71 height 8
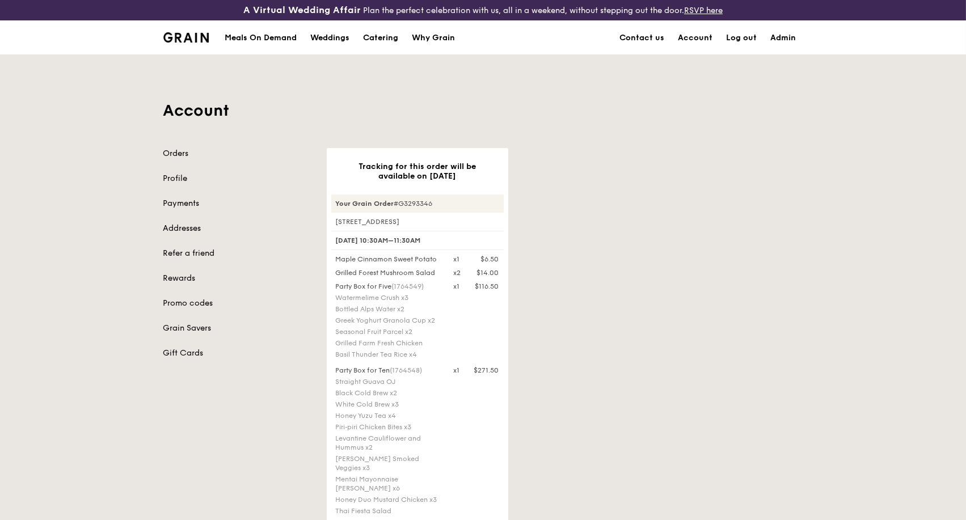
drag, startPoint x: 484, startPoint y: 259, endPoint x: 497, endPoint y: 259, distance: 13.6
click at [497, 259] on div "$6.50" at bounding box center [490, 259] width 18 height 9
copy div "6.50"
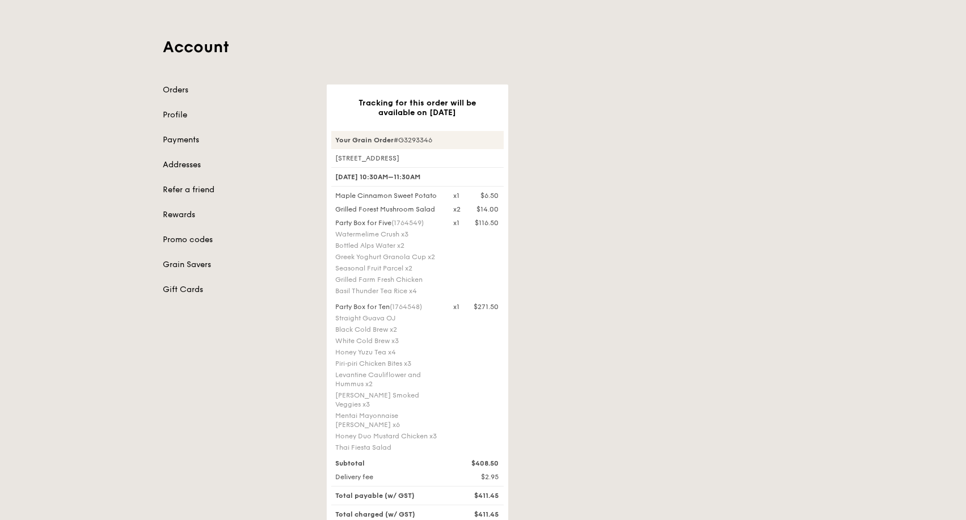
scroll to position [126, 0]
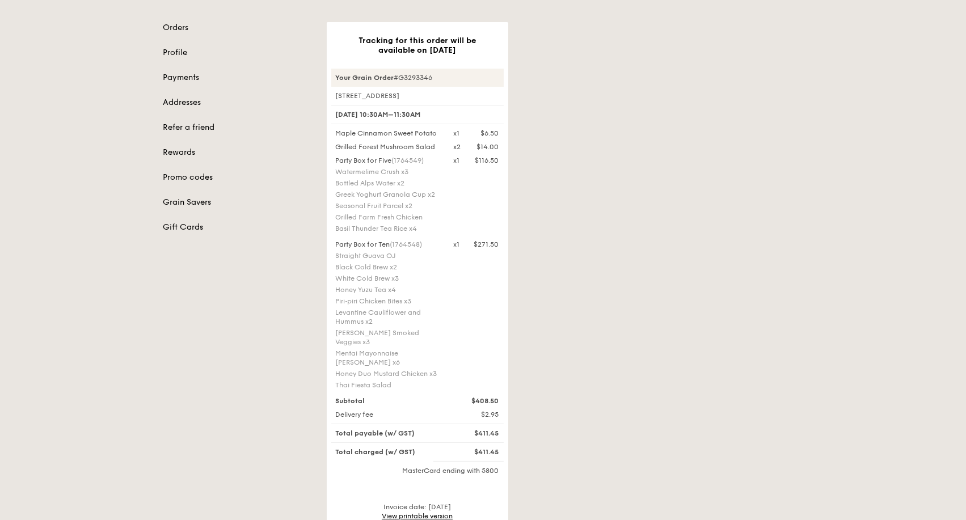
drag, startPoint x: 437, startPoint y: 133, endPoint x: 327, endPoint y: 133, distance: 110.0
click at [327, 133] on div "Tracking for this order will be available on Sep 30 Your Grain Order #G3293346 …" at bounding box center [418, 310] width 182 height 576
copy div "Maple Cinnamon Sweet Potato"
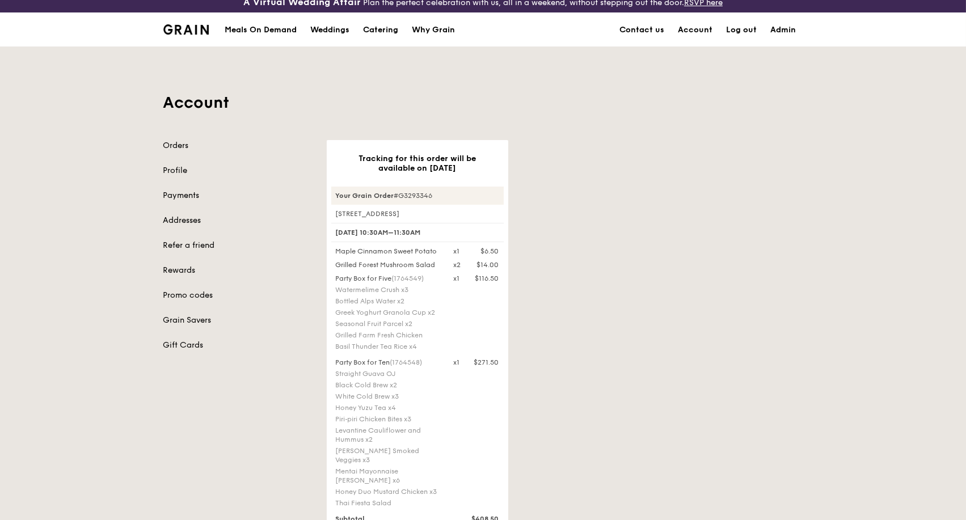
scroll to position [0, 0]
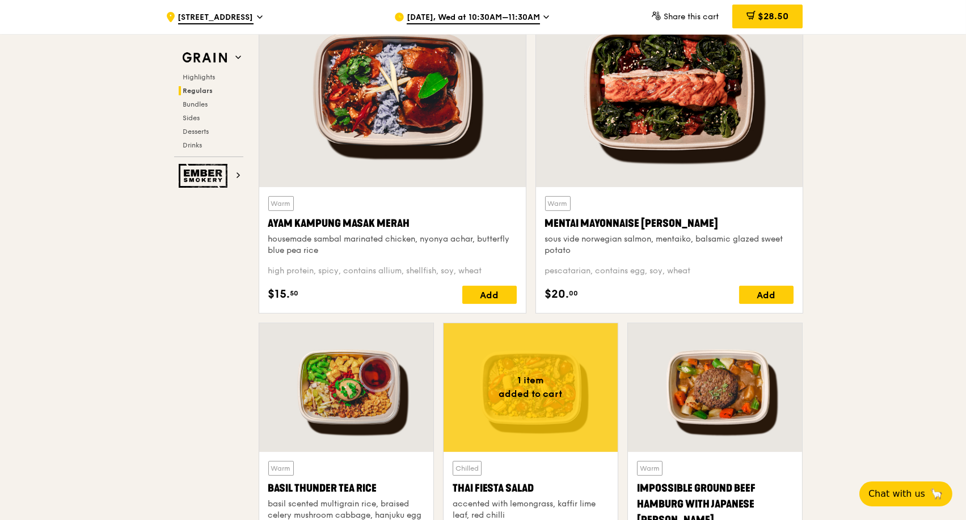
scroll to position [1260, 0]
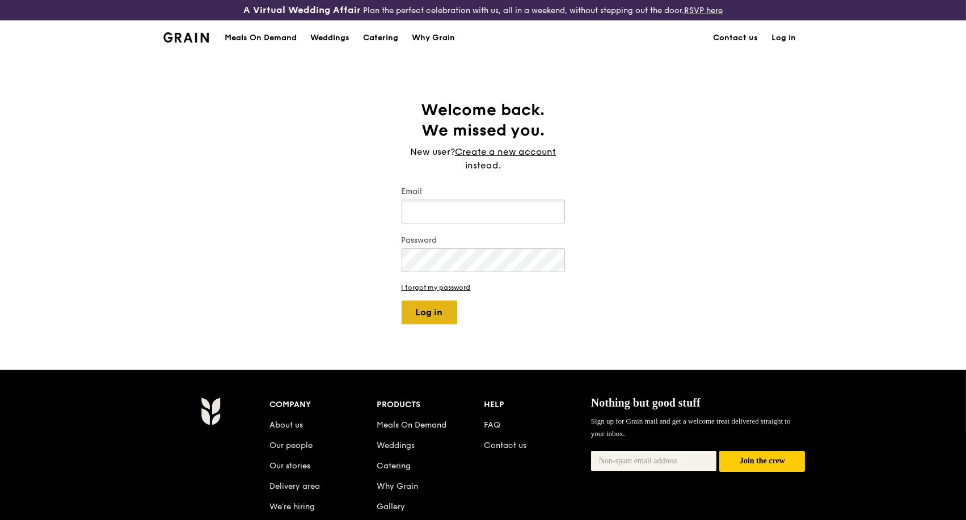
type input "[PERSON_NAME][EMAIL_ADDRESS][DOMAIN_NAME]"
click at [441, 315] on button "Log in" at bounding box center [430, 313] width 56 height 24
select select "100"
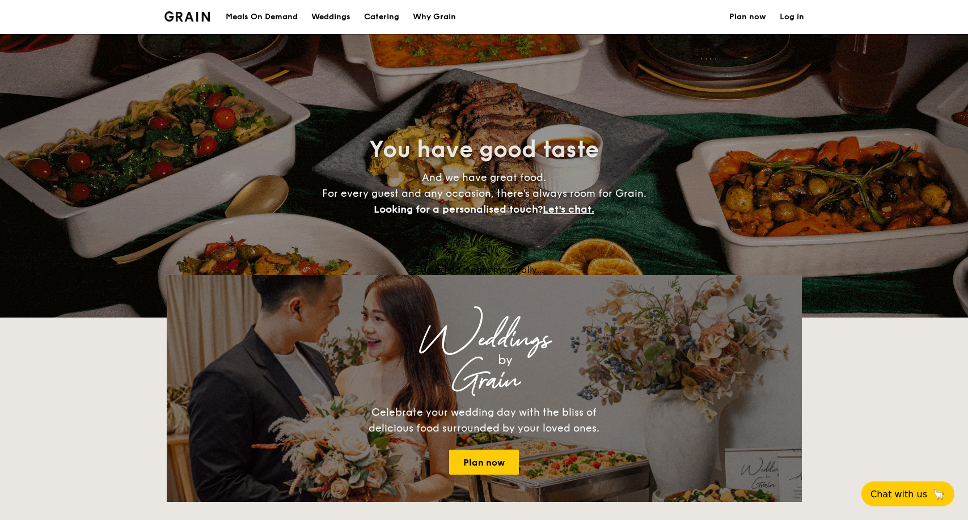
select select
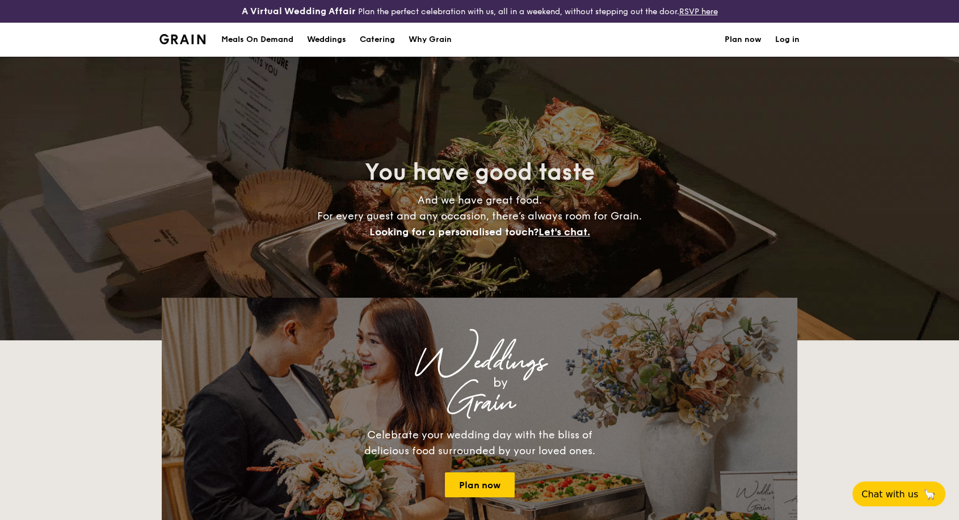
click at [379, 40] on h1 "Catering" at bounding box center [377, 40] width 35 height 34
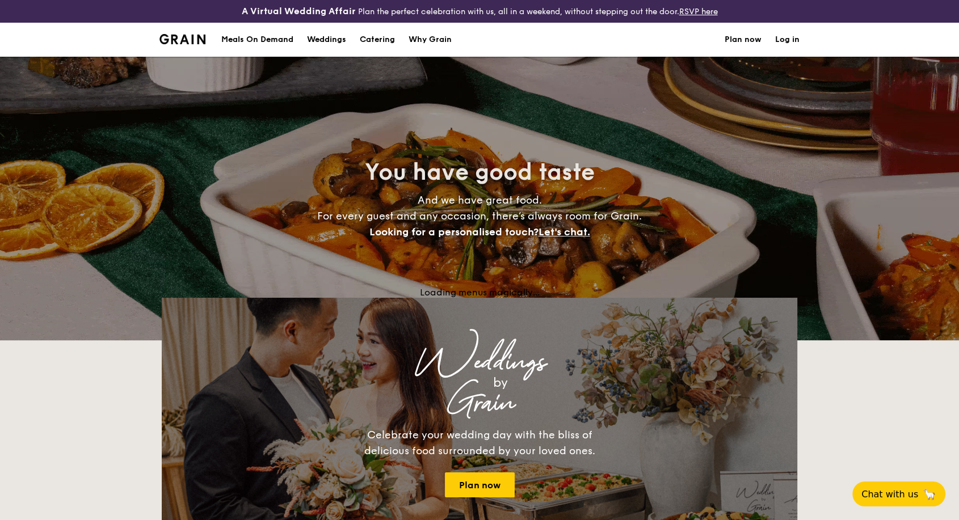
click at [386, 35] on h1 "Catering" at bounding box center [377, 40] width 35 height 34
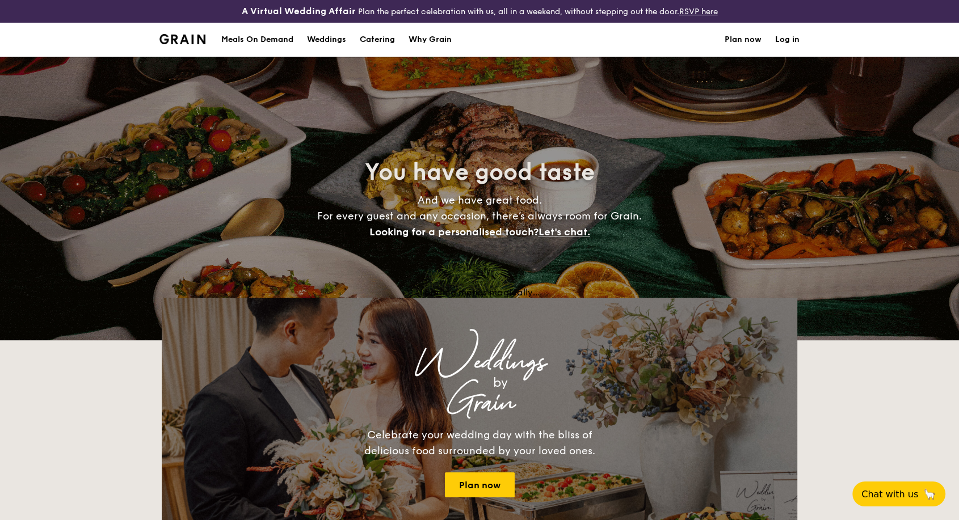
click at [374, 41] on h1 "Catering" at bounding box center [377, 40] width 35 height 34
click at [374, 37] on h1 "Catering" at bounding box center [377, 40] width 35 height 34
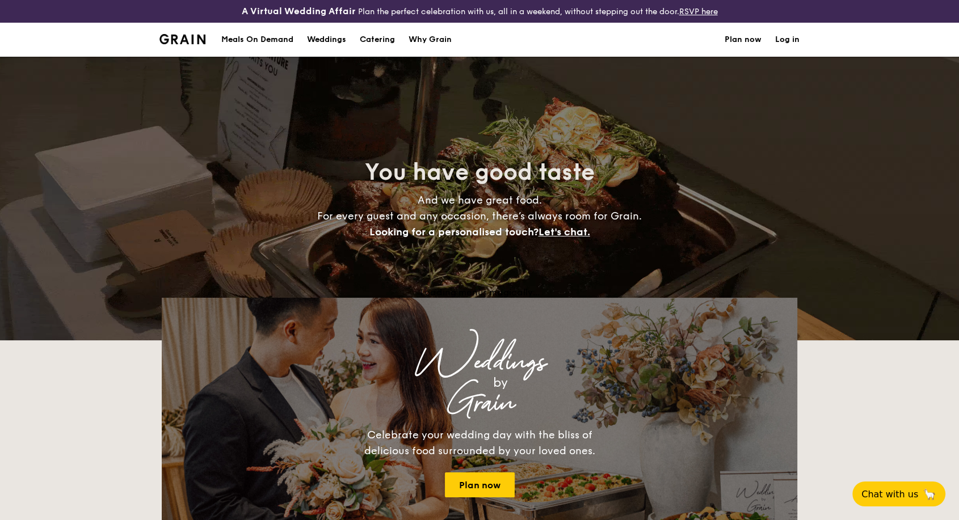
click at [374, 37] on h1 "Catering" at bounding box center [377, 40] width 35 height 34
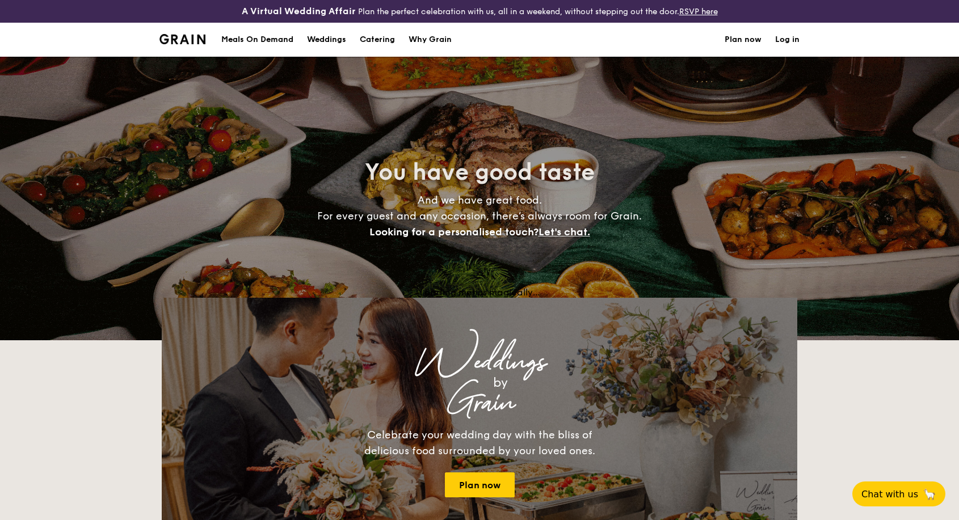
select select
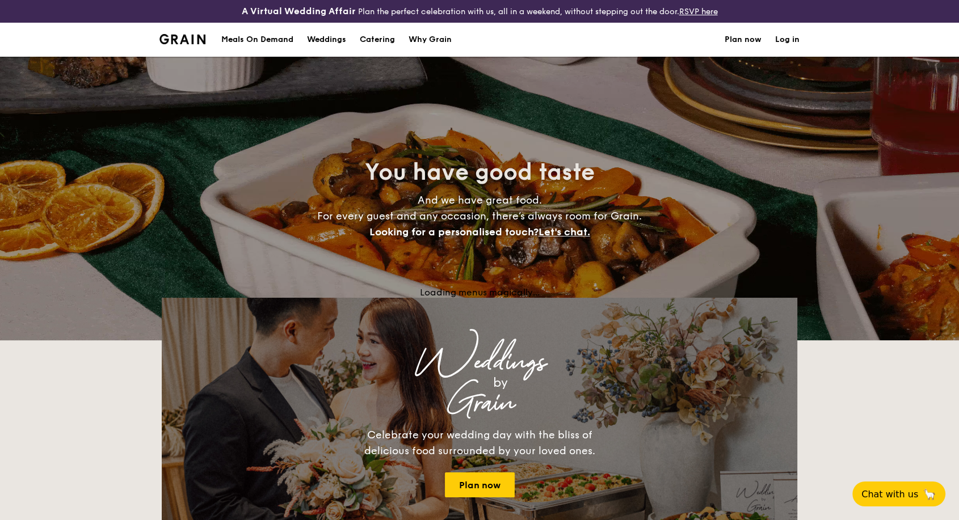
click at [372, 41] on h1 "Catering" at bounding box center [377, 40] width 35 height 34
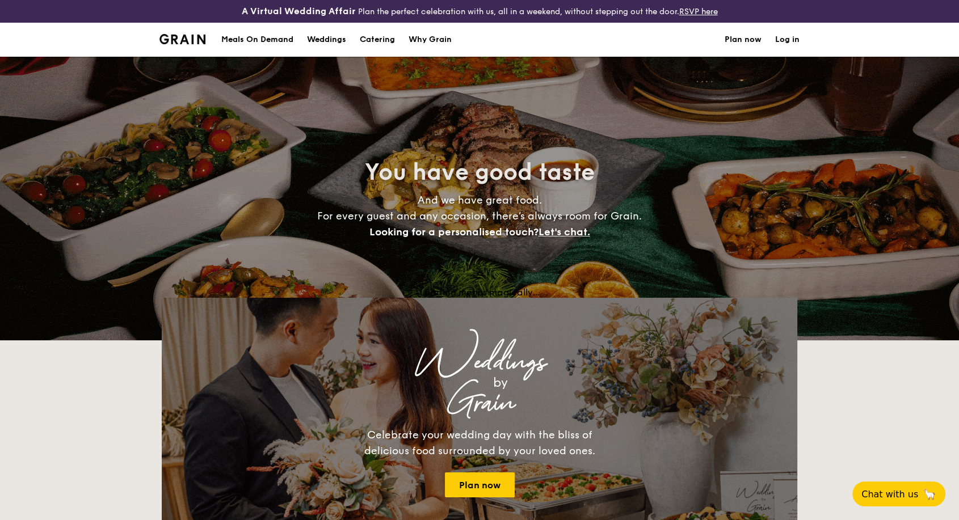
click at [383, 36] on h1 "Catering" at bounding box center [377, 40] width 35 height 34
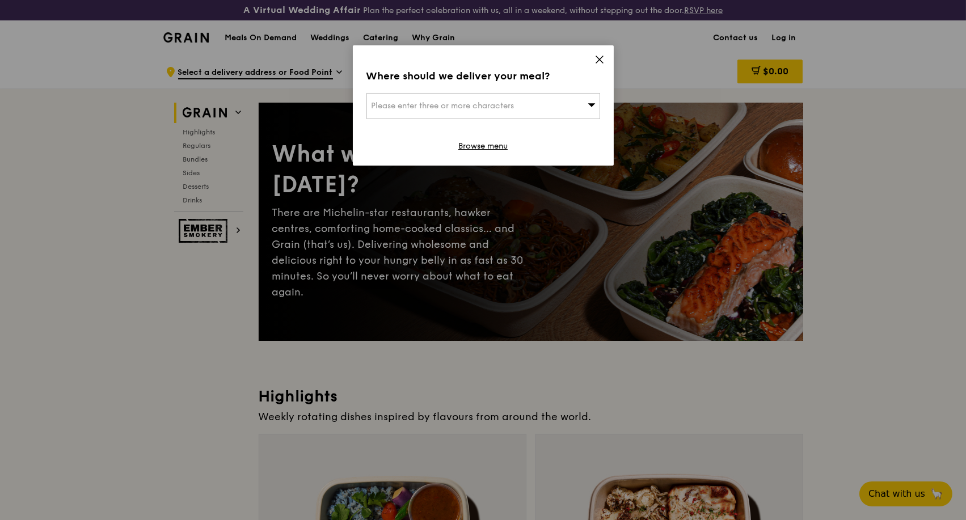
click at [602, 58] on icon at bounding box center [599, 59] width 10 height 10
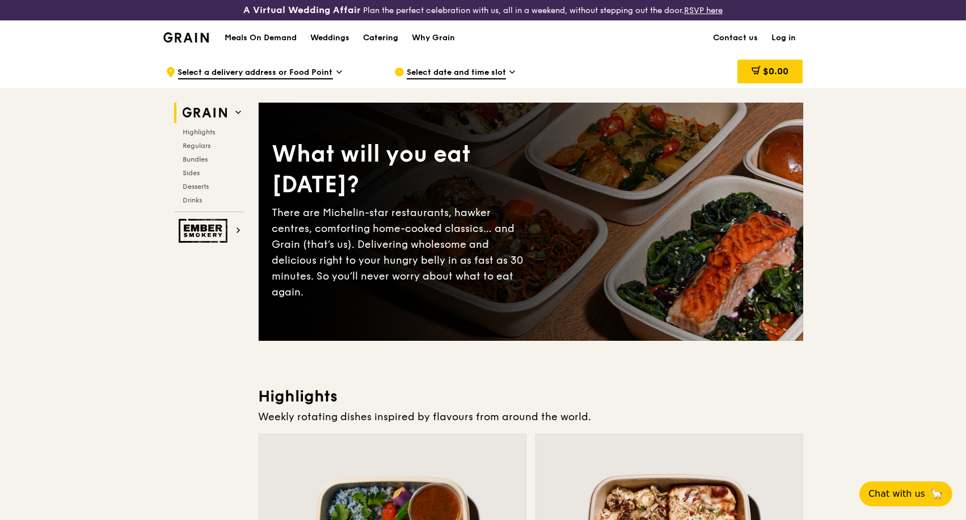
click at [394, 37] on div "Catering" at bounding box center [380, 38] width 35 height 34
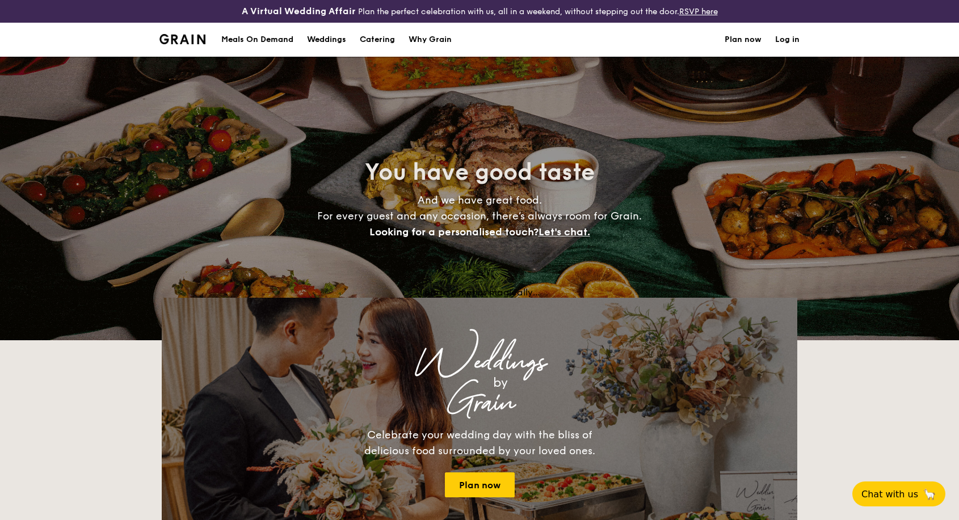
select select
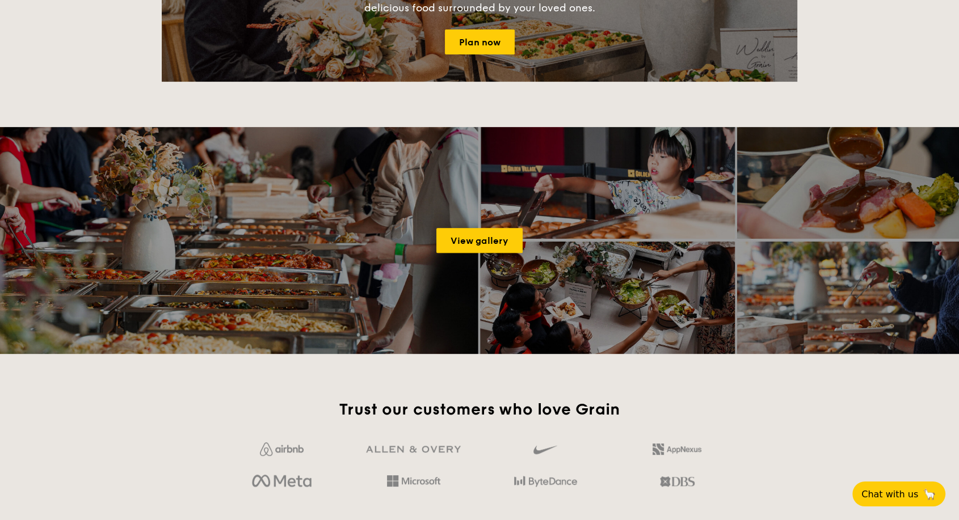
scroll to position [441, 0]
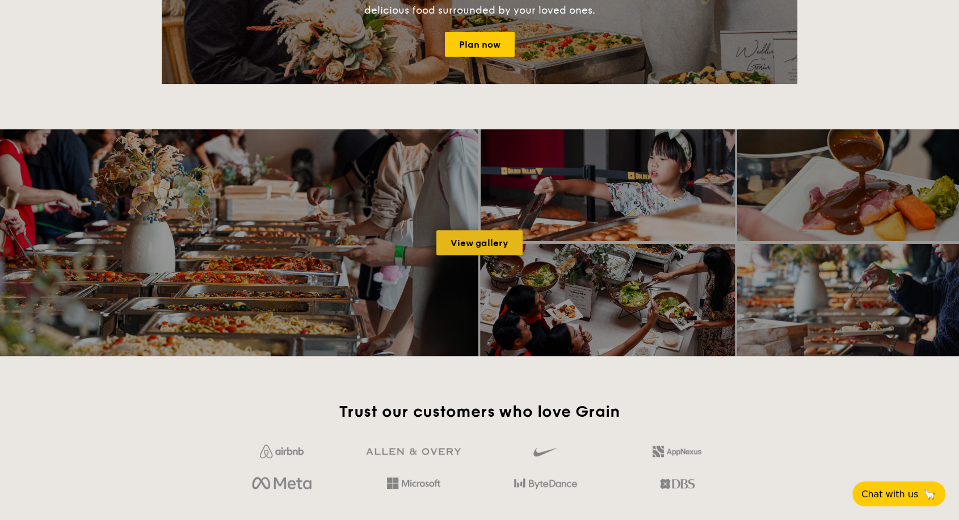
click at [480, 240] on link "View gallery" at bounding box center [479, 242] width 86 height 25
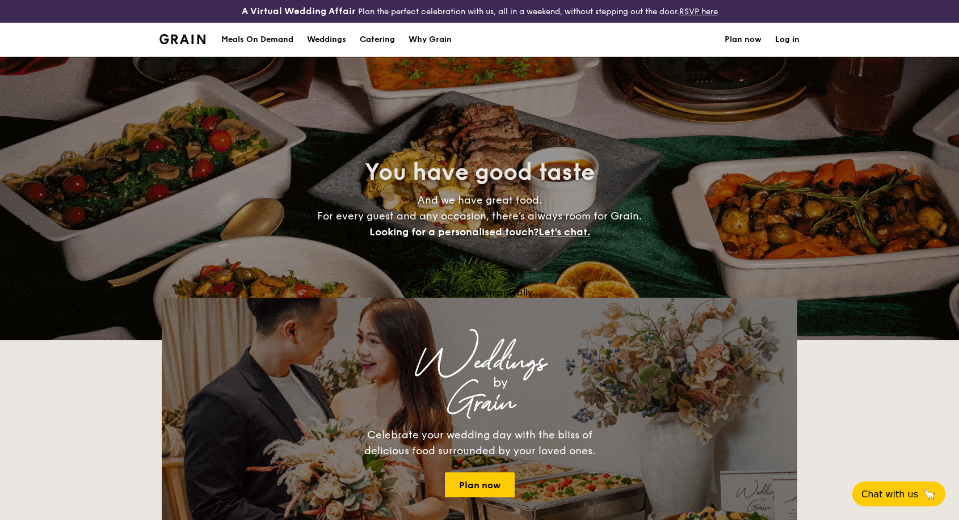
select select
click at [784, 37] on link "Log in" at bounding box center [787, 40] width 24 height 34
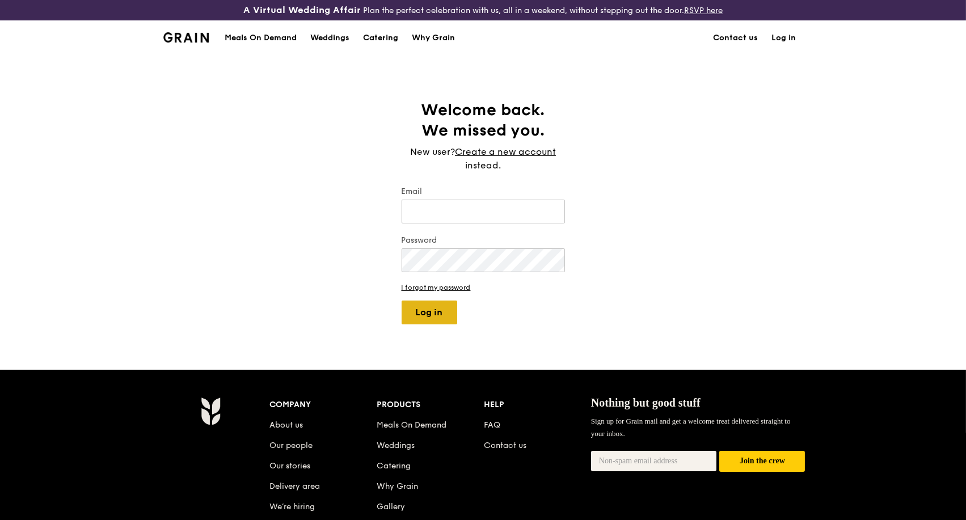
type input "[PERSON_NAME][EMAIL_ADDRESS][DOMAIN_NAME]"
click at [428, 314] on button "Log in" at bounding box center [430, 313] width 56 height 24
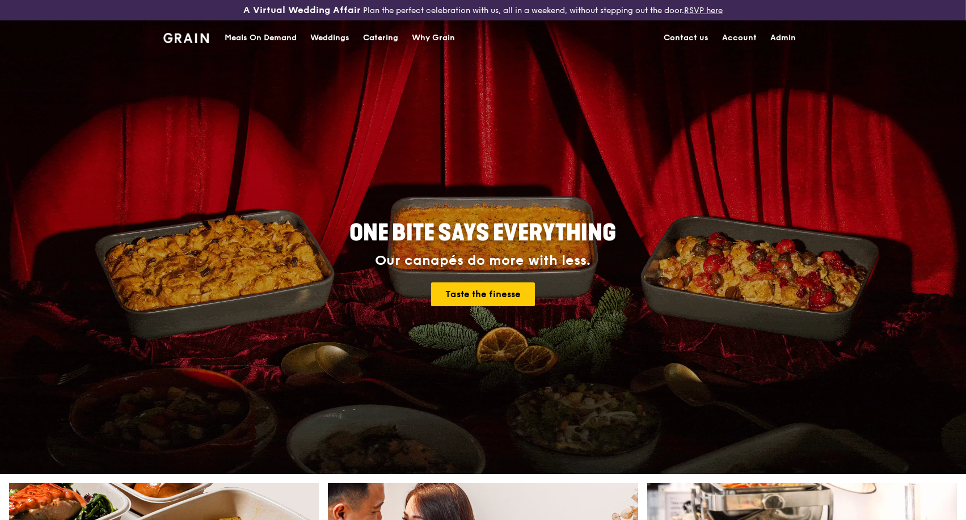
click at [372, 33] on div "Catering" at bounding box center [380, 38] width 35 height 34
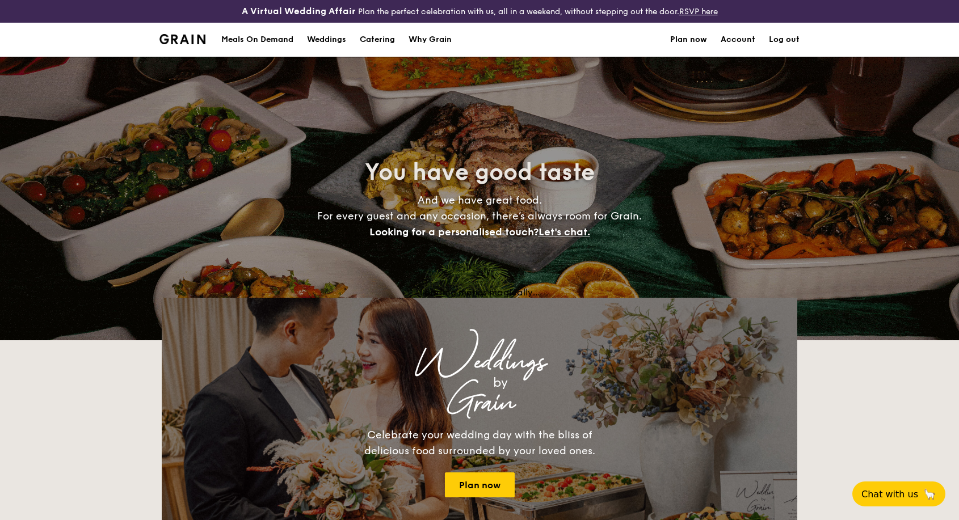
select select
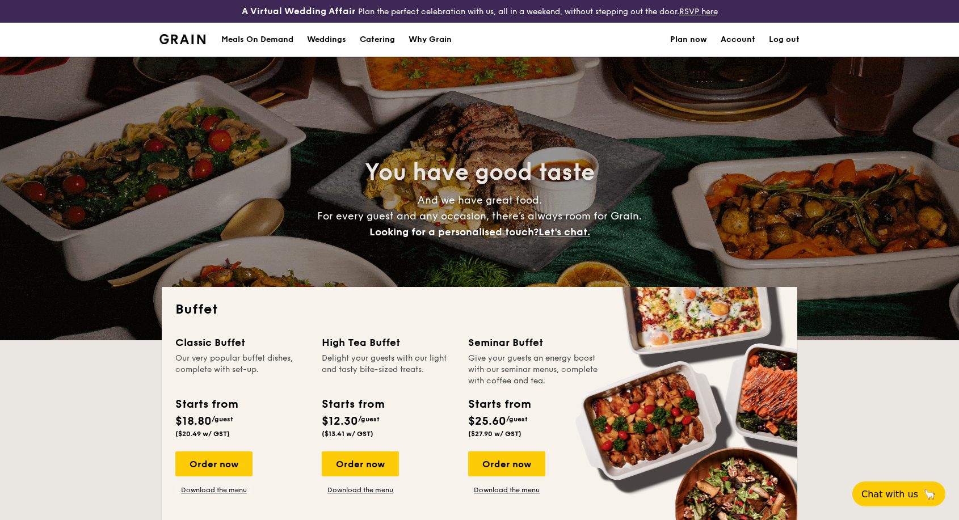
select select
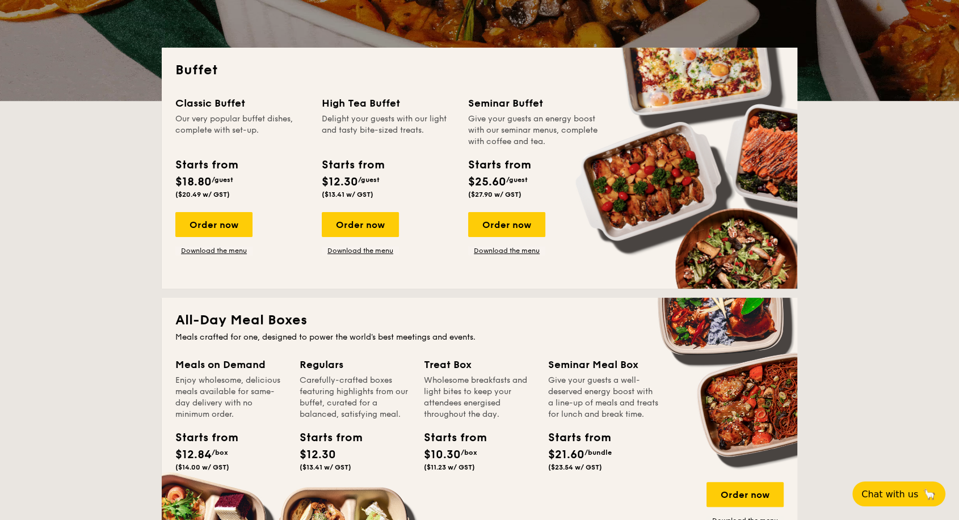
scroll to position [378, 0]
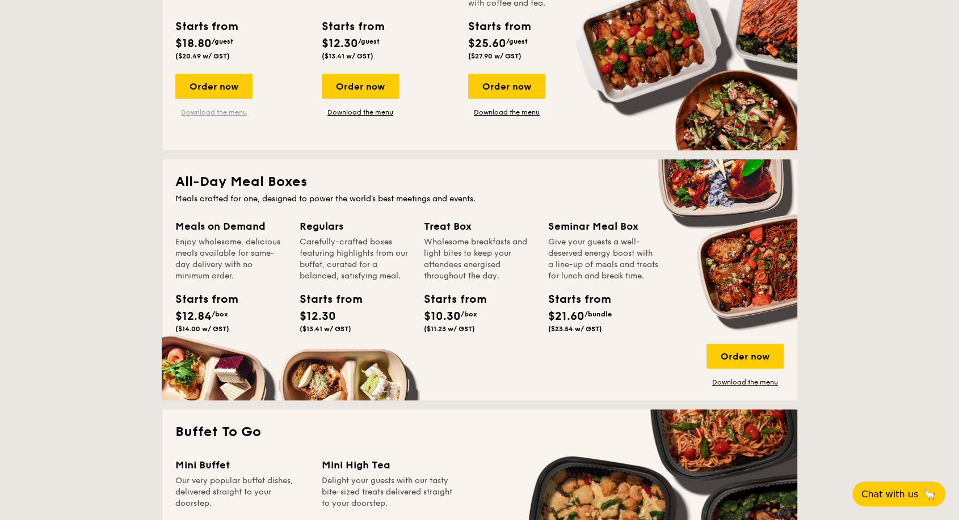
click at [222, 114] on link "Download the menu" at bounding box center [213, 112] width 77 height 9
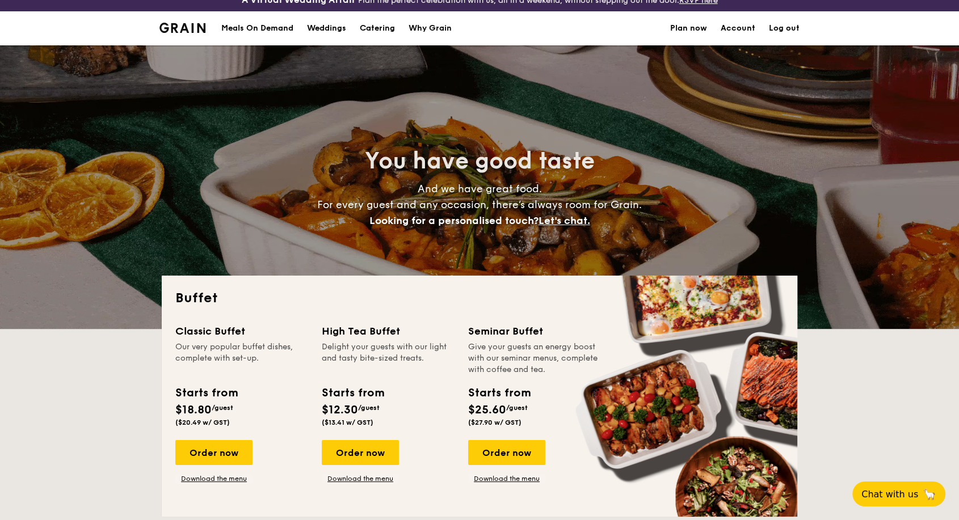
scroll to position [0, 0]
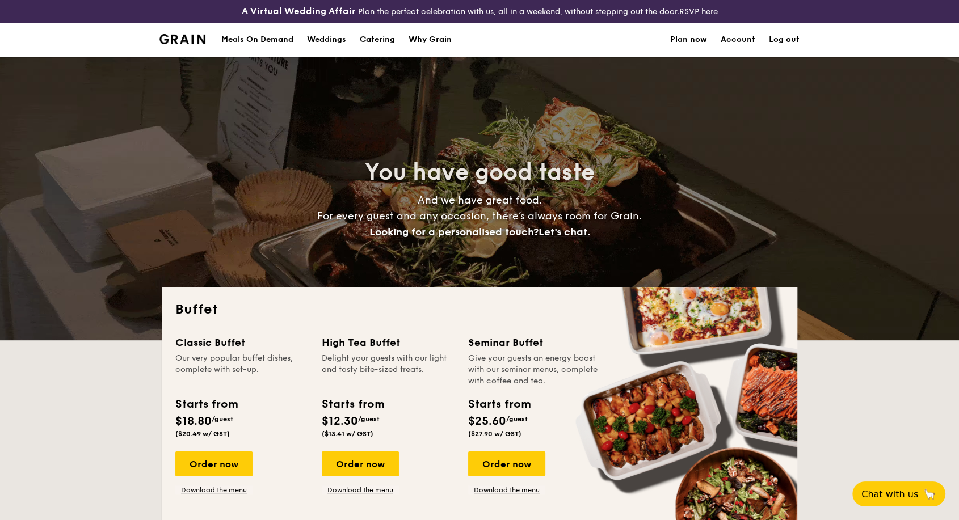
click at [266, 40] on div "Meals On Demand" at bounding box center [257, 40] width 72 height 34
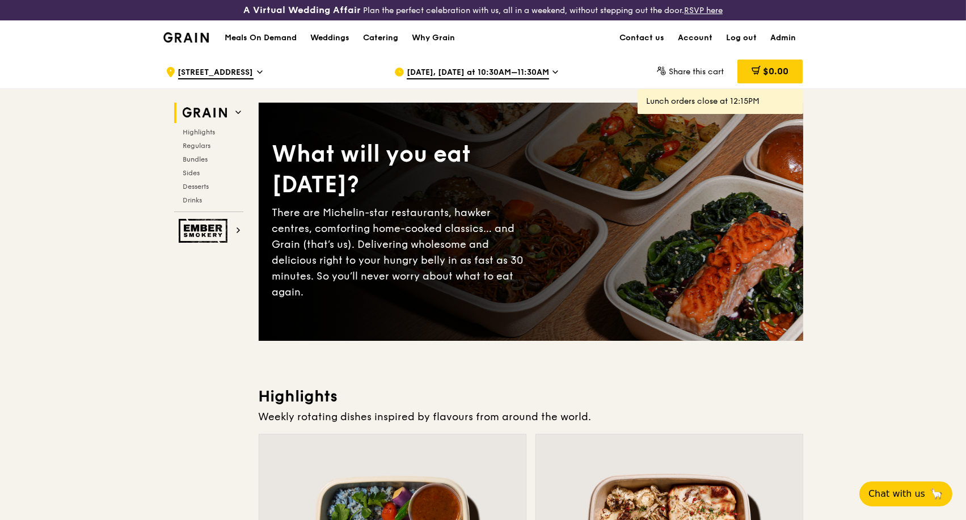
click at [547, 70] on div "[DATE], [DATE] at 10:30AM–11:30AM" at bounding box center [499, 72] width 210 height 34
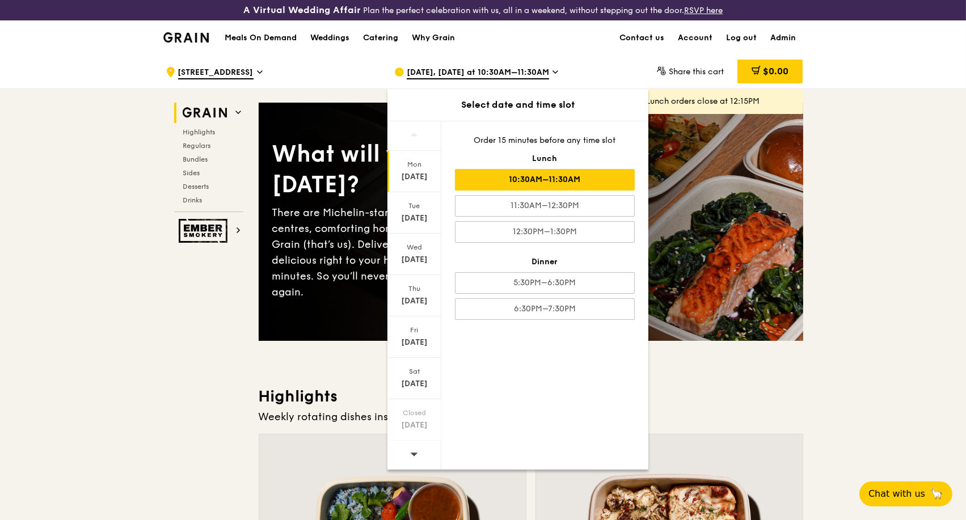
click at [286, 38] on h1 "Meals On Demand" at bounding box center [261, 37] width 72 height 11
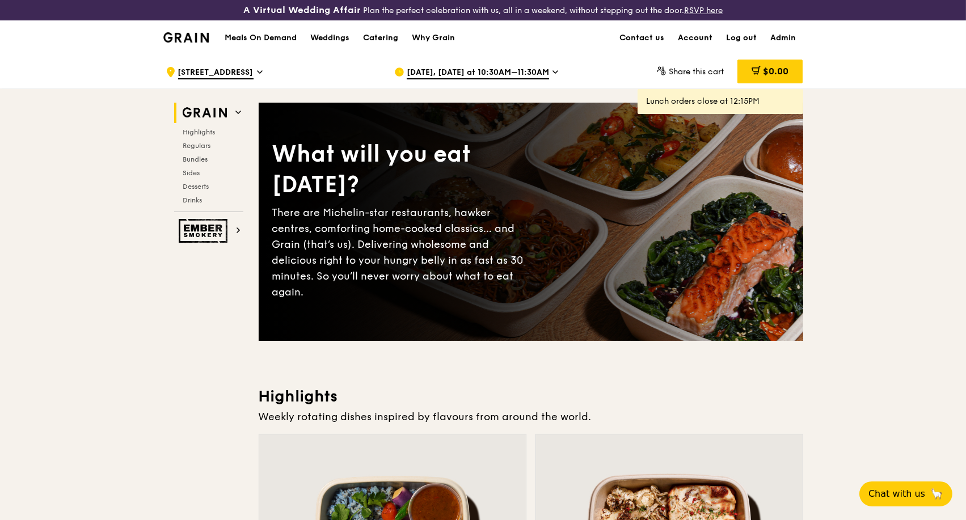
click at [255, 38] on h1 "Meals On Demand" at bounding box center [261, 37] width 72 height 11
click at [263, 71] on icon at bounding box center [260, 72] width 6 height 10
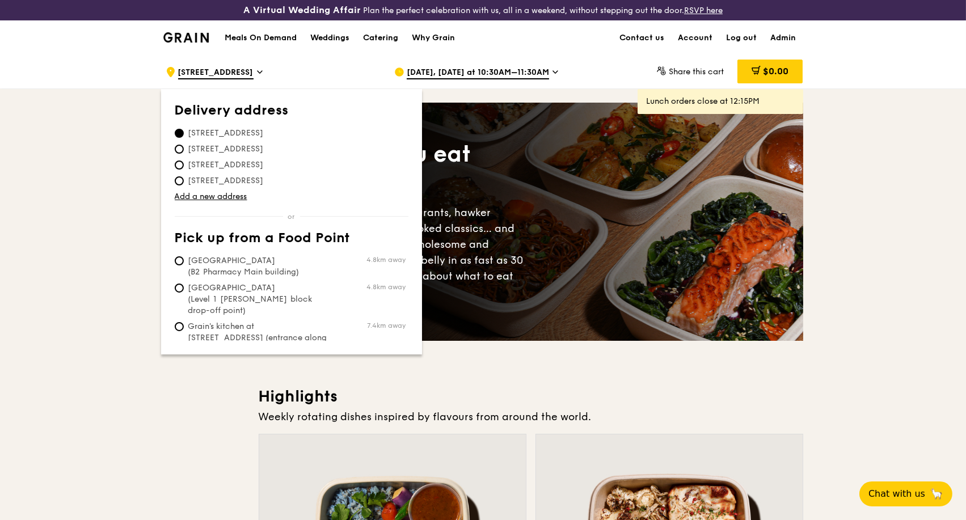
click at [552, 74] on icon at bounding box center [555, 72] width 6 height 10
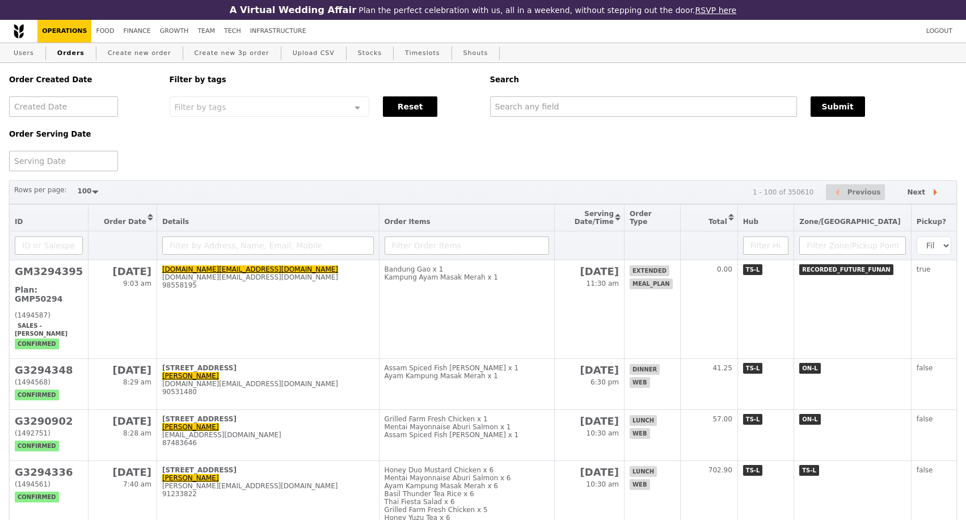
select select "100"
click at [563, 105] on input "text" at bounding box center [643, 106] width 307 height 20
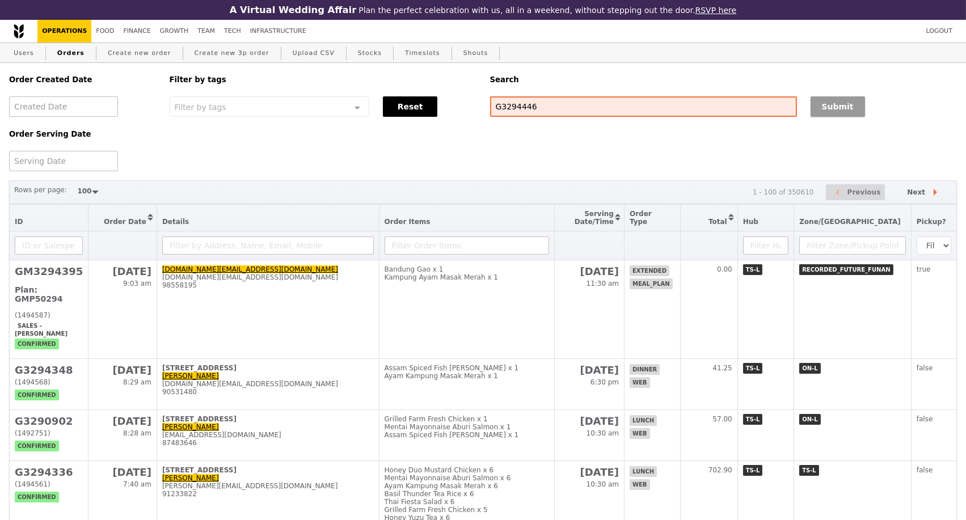
click at [817, 108] on button "Submit" at bounding box center [838, 106] width 54 height 20
type input "G3294446"
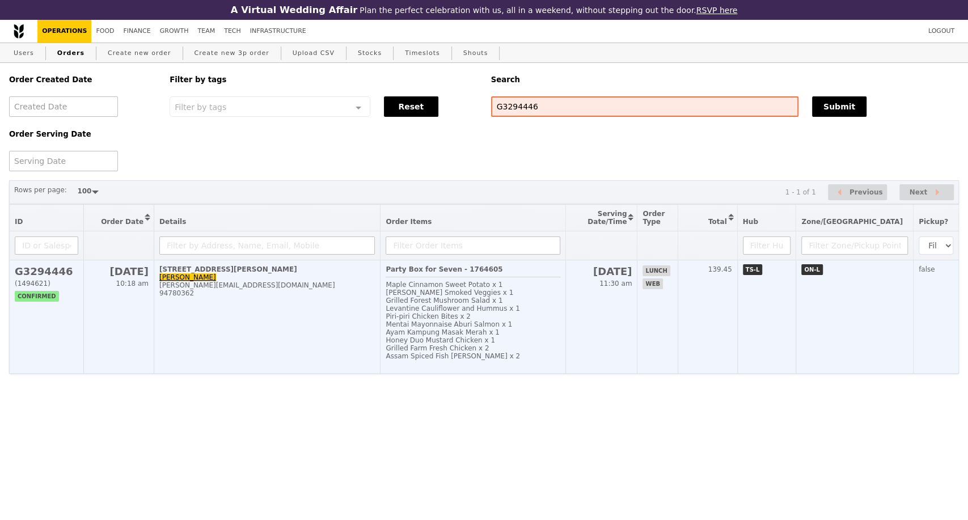
click at [237, 330] on td "215 Henderson Road, #01-01 Lyn Tang lyn@designcollection.dk 94780362" at bounding box center [267, 316] width 226 height 113
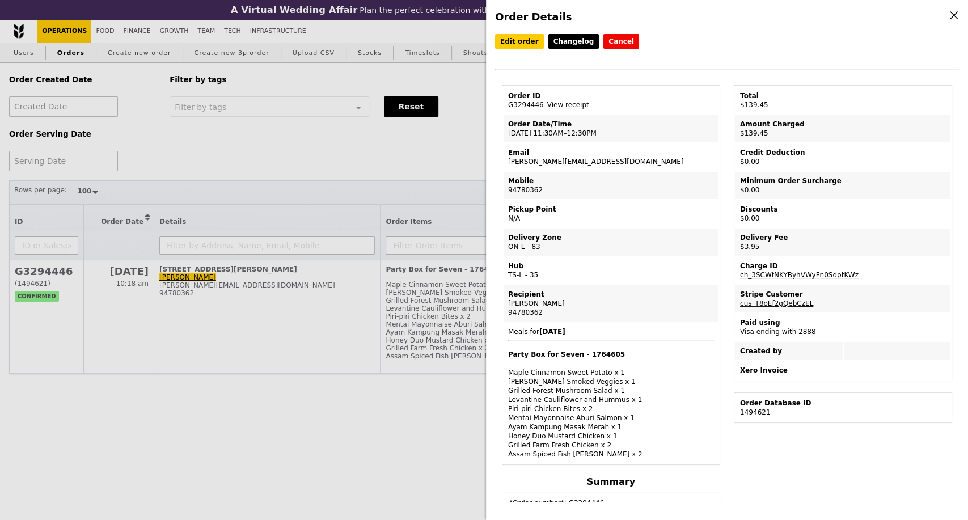
drag, startPoint x: 538, startPoint y: 105, endPoint x: 501, endPoint y: 110, distance: 37.2
click at [501, 110] on div "Order ID G3294446 – View receipt Order Date/Time 3/10 – 11:30AM–12:30PM Email l…" at bounding box center [611, 430] width 232 height 690
click at [234, 430] on div "Order Details Edit order Changelog Cancel Order ID G3294446 – View receipt Orde…" at bounding box center [484, 260] width 968 height 520
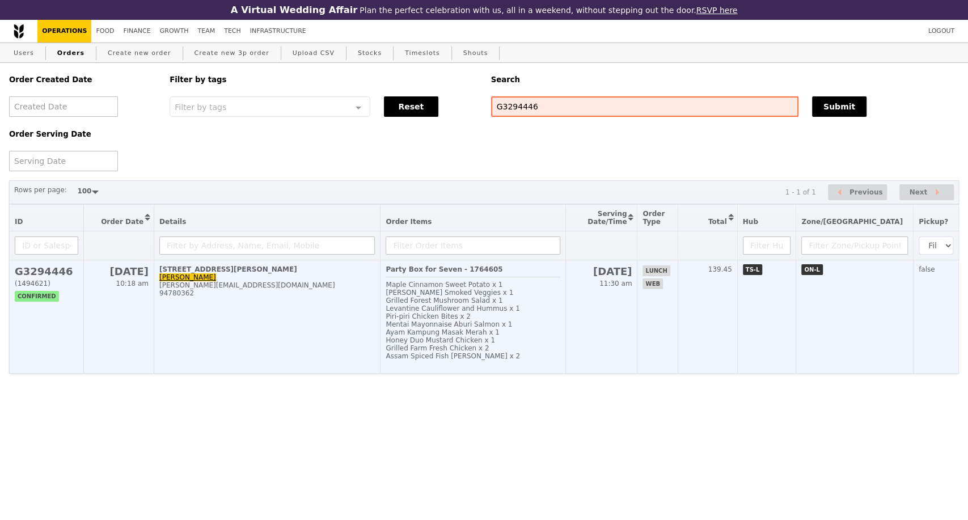
click at [234, 355] on td "215 Henderson Road, #01-01 Lyn Tang lyn@designcollection.dk 94780362" at bounding box center [267, 316] width 226 height 113
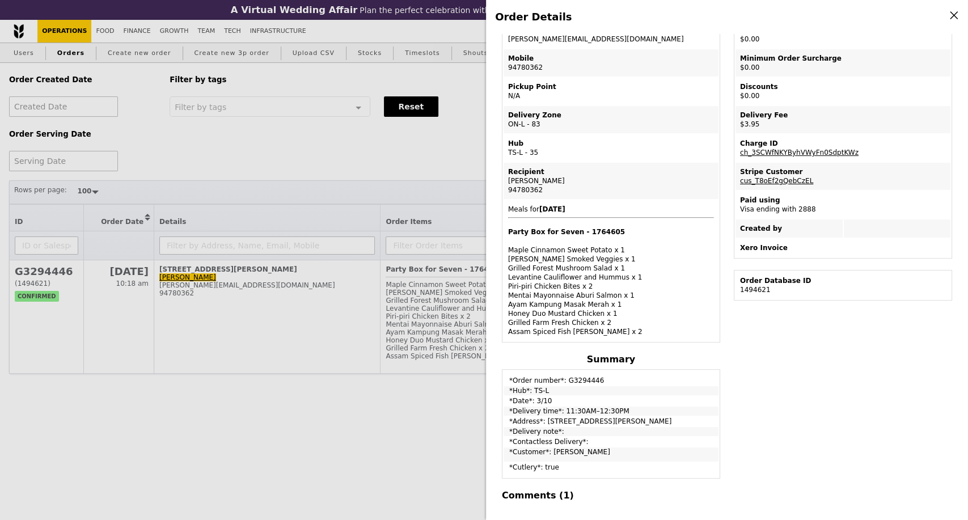
scroll to position [126, 0]
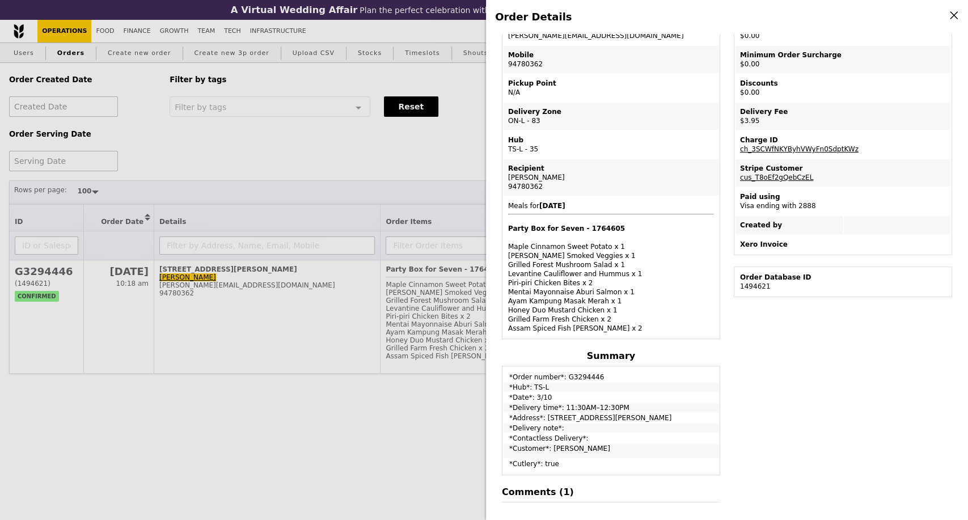
drag, startPoint x: 547, startPoint y: 400, endPoint x: 531, endPoint y: 388, distance: 19.4
click at [531, 400] on td "*Date*: 3/10" at bounding box center [611, 397] width 215 height 9
copy td "3/10"
